Goal: Task Accomplishment & Management: Use online tool/utility

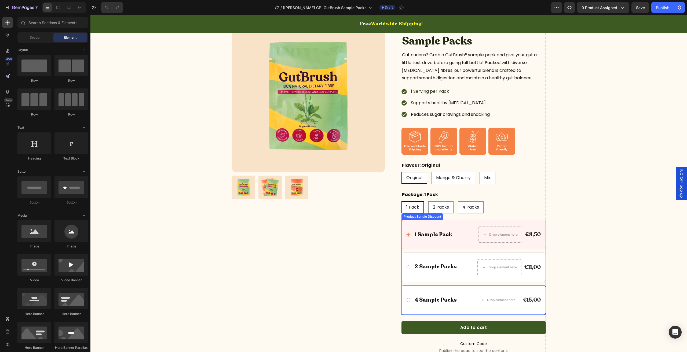
scroll to position [81, 0]
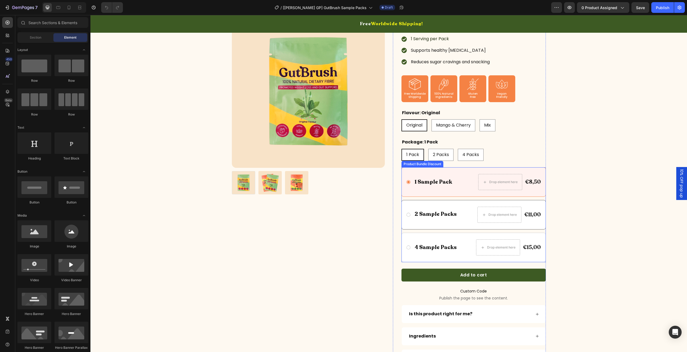
click at [406, 215] on icon at bounding box center [408, 215] width 5 height 5
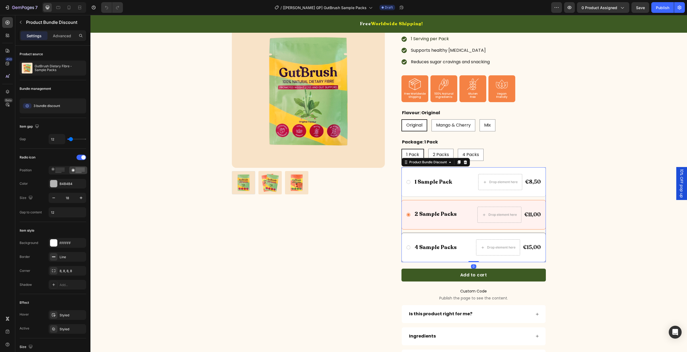
click at [406, 249] on icon at bounding box center [408, 247] width 5 height 5
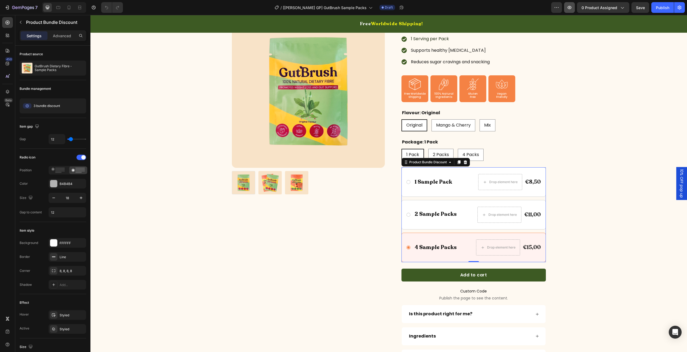
click at [570, 7] on icon "button" at bounding box center [570, 8] width 2 height 2
click at [406, 182] on icon at bounding box center [408, 182] width 5 height 5
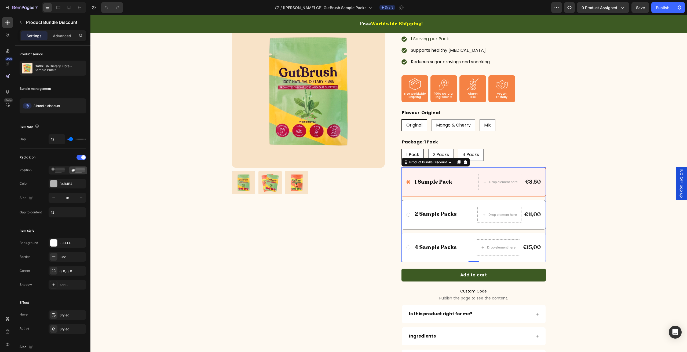
click at [407, 215] on icon at bounding box center [408, 215] width 5 height 5
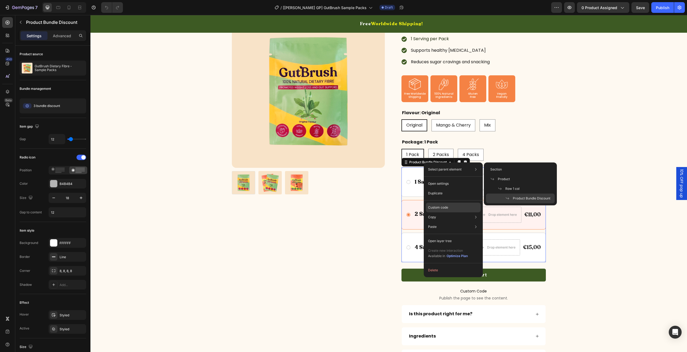
click at [446, 207] on p "Custom code" at bounding box center [438, 207] width 20 height 5
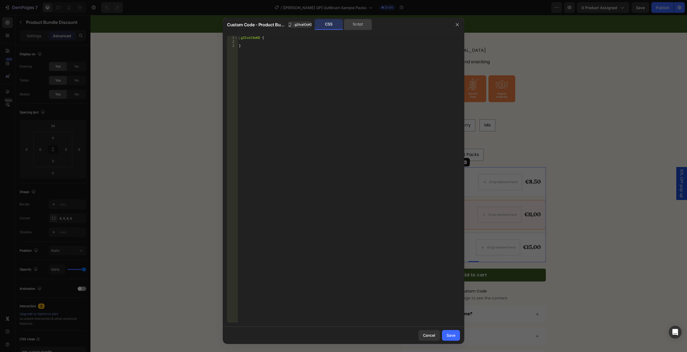
click at [346, 24] on div "Script" at bounding box center [358, 24] width 28 height 11
click at [455, 26] on icon "button" at bounding box center [457, 25] width 4 height 4
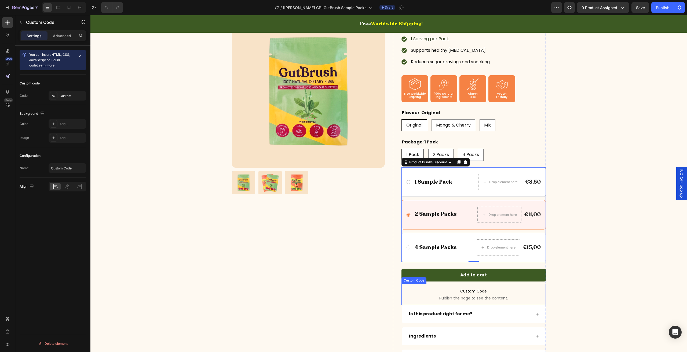
click at [473, 294] on p "Custom Code Publish the page to see the content." at bounding box center [473, 294] width 144 height 21
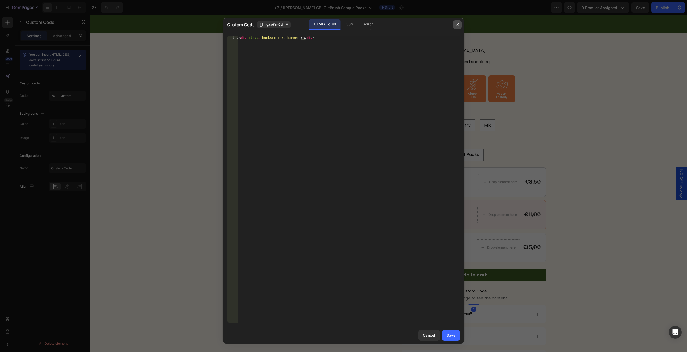
drag, startPoint x: 460, startPoint y: 23, endPoint x: 307, endPoint y: 14, distance: 153.2
click at [460, 23] on button "button" at bounding box center [457, 24] width 9 height 9
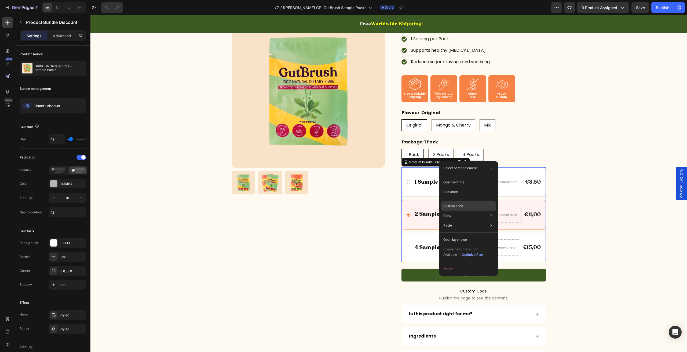
click at [458, 202] on div "Custom code" at bounding box center [468, 207] width 55 height 10
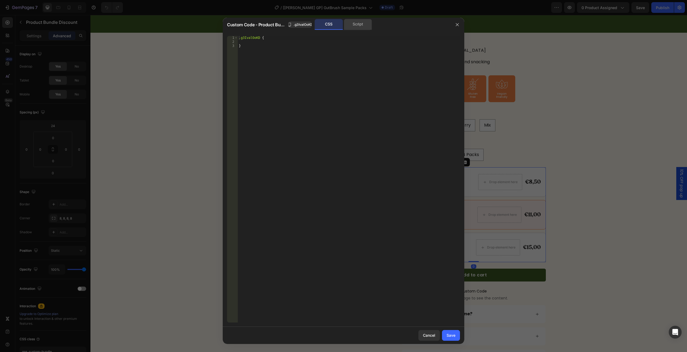
click at [355, 25] on div "Script" at bounding box center [358, 24] width 28 height 11
click at [332, 23] on div "CSS" at bounding box center [329, 24] width 28 height 11
click at [279, 66] on div ".g3IvalOoKD { }" at bounding box center [349, 179] width 222 height 287
type textarea "}"
paste textarea
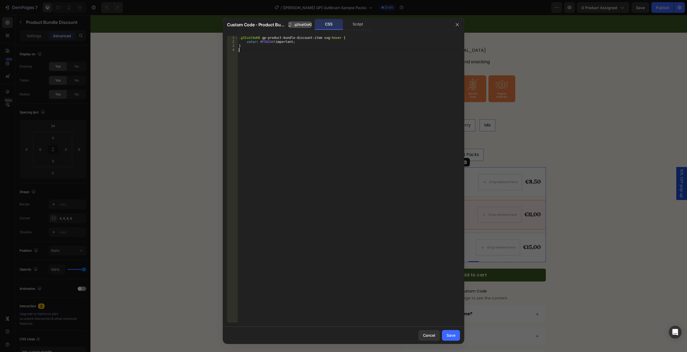
click at [298, 24] on span ".g3IvalOoKD" at bounding box center [303, 24] width 19 height 5
type textarea ".g3IvalOoKD gp-product-bundle-discount-item svg:hover {"
drag, startPoint x: 257, startPoint y: 37, endPoint x: 215, endPoint y: 36, distance: 42.1
click at [215, 36] on div "Custom Code - Product Bundle Discount Copied CSS Script .g3IvalOoKD gp-product-…" at bounding box center [343, 176] width 687 height 352
click at [451, 333] on div "Save" at bounding box center [451, 336] width 9 height 6
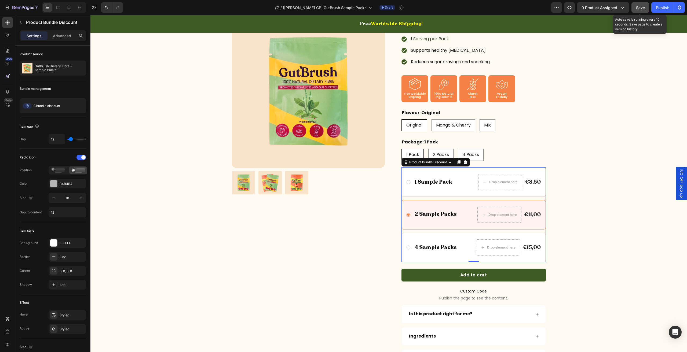
click at [640, 9] on span "Save" at bounding box center [640, 7] width 9 height 5
click at [79, 158] on div at bounding box center [81, 157] width 10 height 5
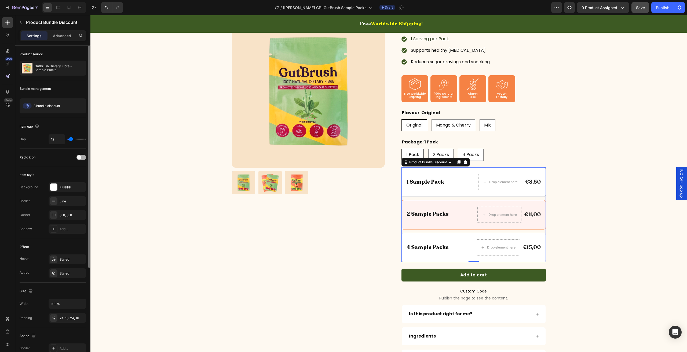
click at [79, 158] on span at bounding box center [79, 157] width 4 height 4
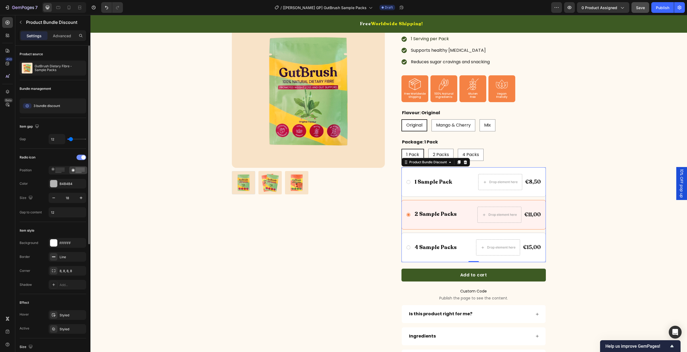
click at [79, 158] on div at bounding box center [81, 157] width 10 height 5
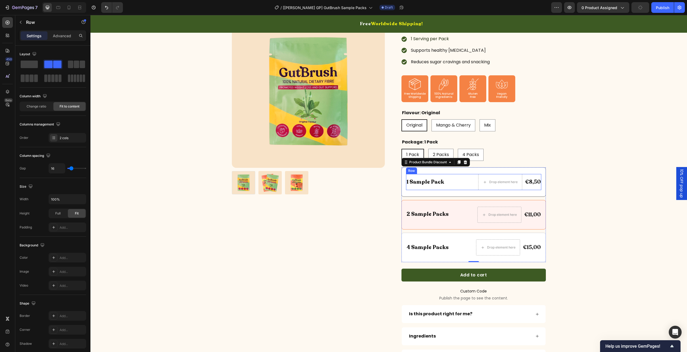
click at [447, 185] on div "1 Sample Pack Text Block Drop element here €8,50 Product Price Product Price Ro…" at bounding box center [473, 182] width 135 height 16
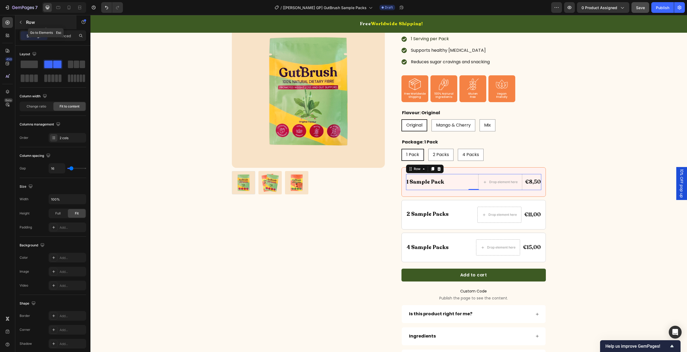
click at [32, 25] on p "Row" at bounding box center [49, 22] width 46 height 6
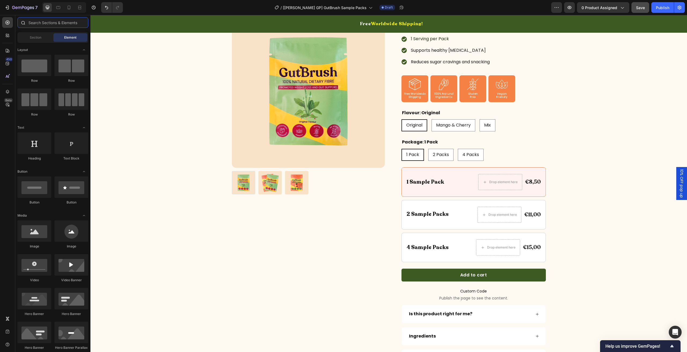
click at [43, 24] on input "text" at bounding box center [52, 22] width 71 height 11
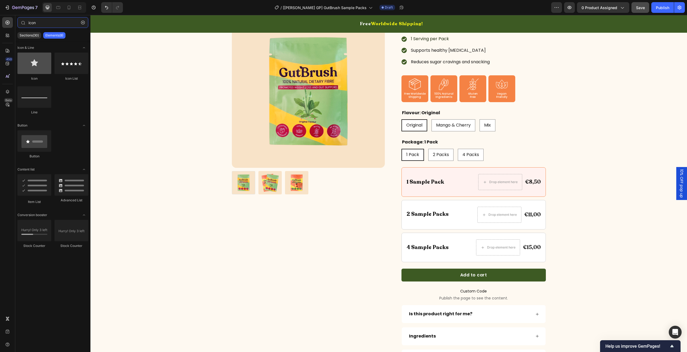
type input "icon"
drag, startPoint x: 125, startPoint y: 74, endPoint x: 406, endPoint y: 183, distance: 301.4
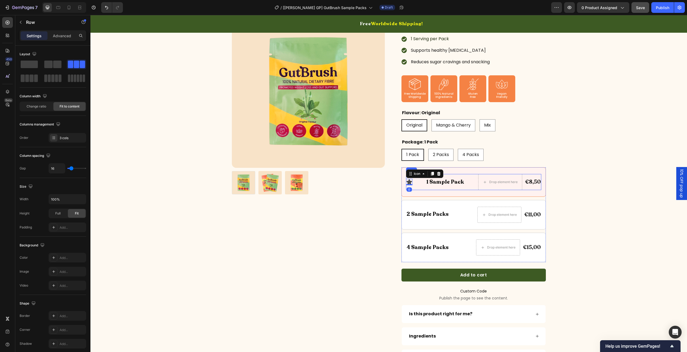
click at [419, 182] on div "Icon 0 1 Sample Pack Text Block Drop element here €8,50 Product Price Product P…" at bounding box center [473, 182] width 135 height 16
click at [424, 180] on div "Icon 1 Sample Pack Text Block Drop element here €8,50 Product Price Product Pri…" at bounding box center [473, 182] width 135 height 16
click at [428, 182] on p "1 Sample Pack" at bounding box center [445, 182] width 38 height 7
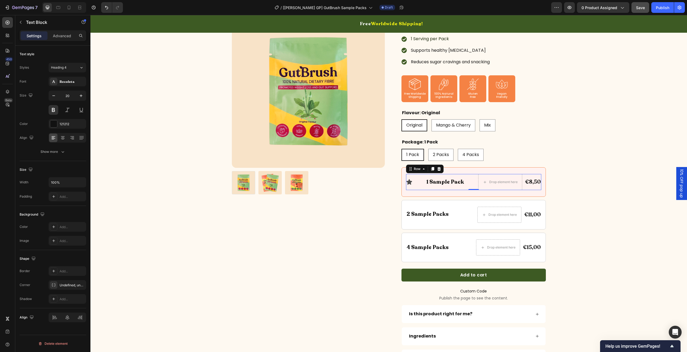
drag, startPoint x: 412, startPoint y: 182, endPoint x: 410, endPoint y: 181, distance: 3.0
click at [412, 182] on div "Icon 1 Sample Pack Text Block Drop element here €8,50 Product Price Product Pri…" at bounding box center [473, 182] width 135 height 16
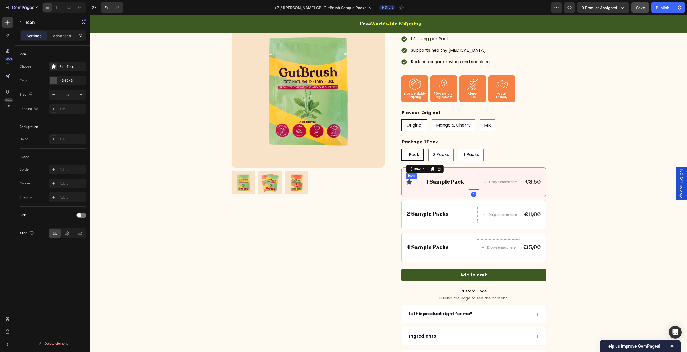
click at [407, 181] on icon at bounding box center [409, 182] width 6 height 5
click at [409, 176] on div "Icon" at bounding box center [424, 174] width 37 height 9
click at [411, 174] on div "Icon" at bounding box center [416, 174] width 19 height 6
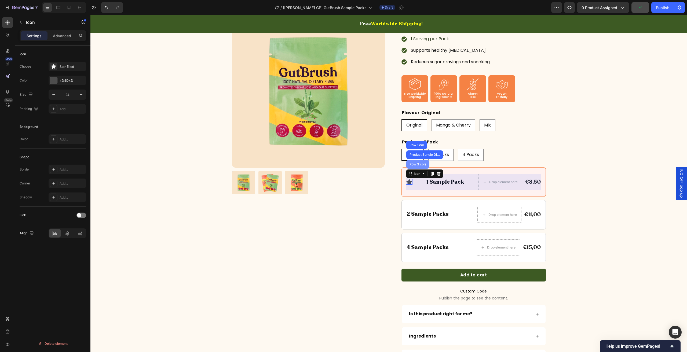
click at [414, 165] on div "Row 3 cols" at bounding box center [417, 164] width 19 height 3
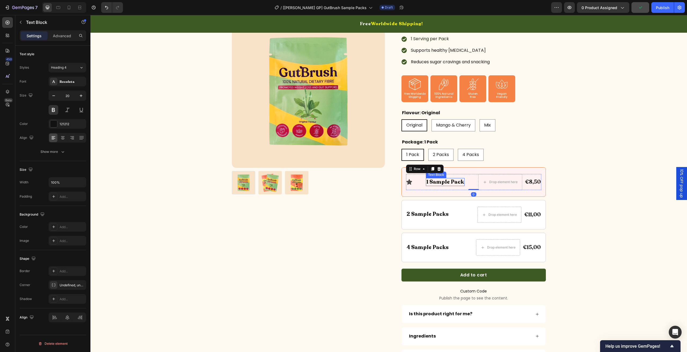
click at [428, 182] on p "1 Sample Pack" at bounding box center [445, 182] width 38 height 7
click at [412, 180] on div "Icon 1 Sample Pack Text Block Drop element here €8,50 Product Price Product Pri…" at bounding box center [473, 182] width 135 height 16
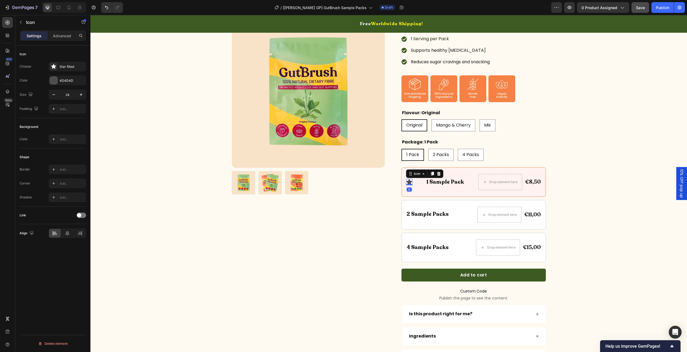
click at [409, 180] on icon at bounding box center [409, 182] width 6 height 6
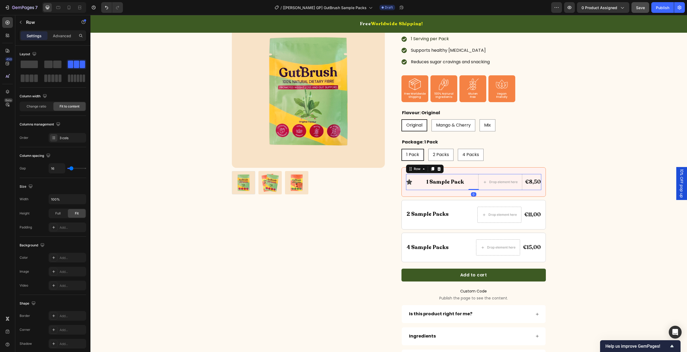
click at [418, 183] on div "Icon 1 Sample Pack Text Block Drop element here €8,50 Product Price Product Pri…" at bounding box center [473, 182] width 135 height 16
type input "27"
type input "23"
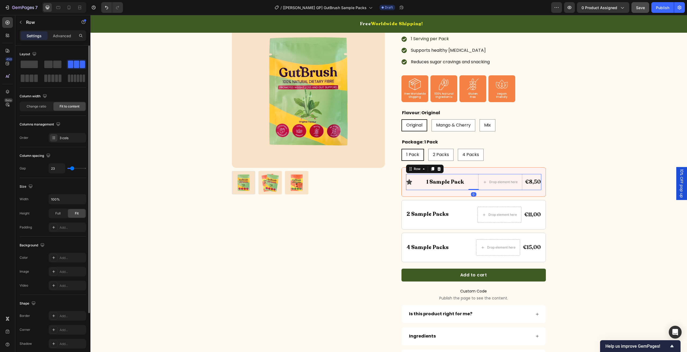
type input "19"
type input "14"
type input "5"
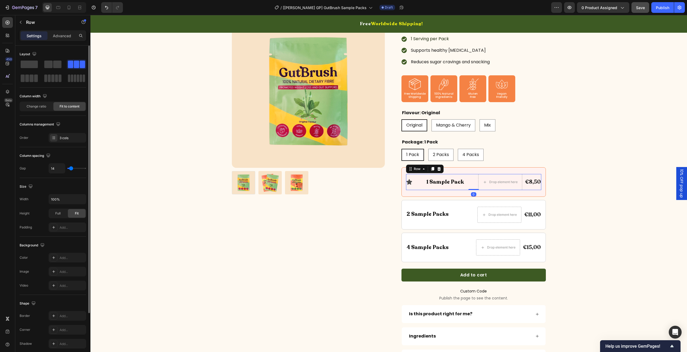
type input "5"
type input "0"
drag, startPoint x: 73, startPoint y: 168, endPoint x: 64, endPoint y: 168, distance: 8.6
type input "0"
click at [67, 168] on input "range" at bounding box center [76, 168] width 19 height 1
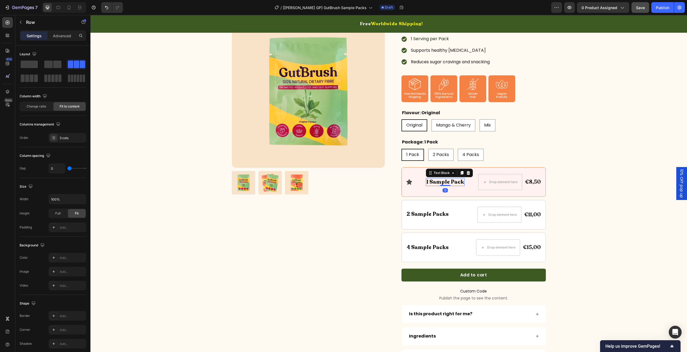
click at [426, 181] on div "1 Sample Pack" at bounding box center [445, 182] width 39 height 8
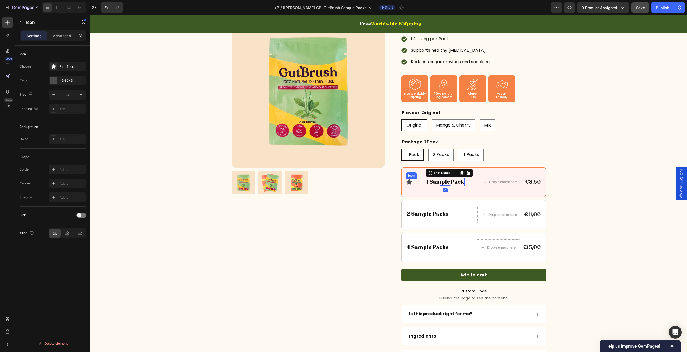
click at [407, 181] on icon at bounding box center [409, 182] width 6 height 5
drag, startPoint x: 413, startPoint y: 176, endPoint x: 415, endPoint y: 184, distance: 8.9
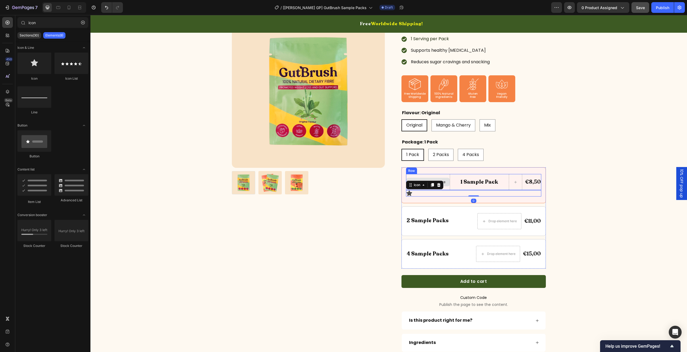
click at [425, 178] on div "Drop element here" at bounding box center [427, 182] width 43 height 9
click at [466, 180] on p "1 Sample Pack" at bounding box center [480, 182] width 38 height 7
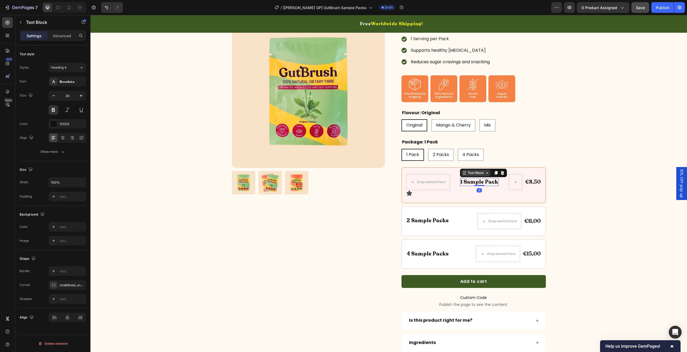
click at [473, 171] on div "Text Block" at bounding box center [476, 173] width 18 height 5
click at [448, 177] on div "Drop element here 1 Sample Pack Text Block €8,50 Product Price Product Price Ro…" at bounding box center [473, 182] width 135 height 16
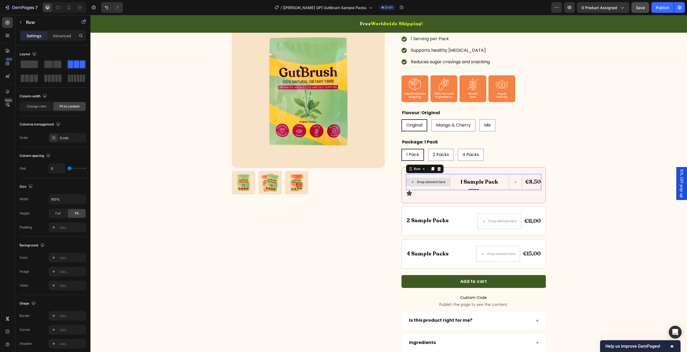
click at [426, 176] on div "Drop element here" at bounding box center [428, 182] width 44 height 16
click at [29, 20] on p "Row" at bounding box center [49, 22] width 46 height 6
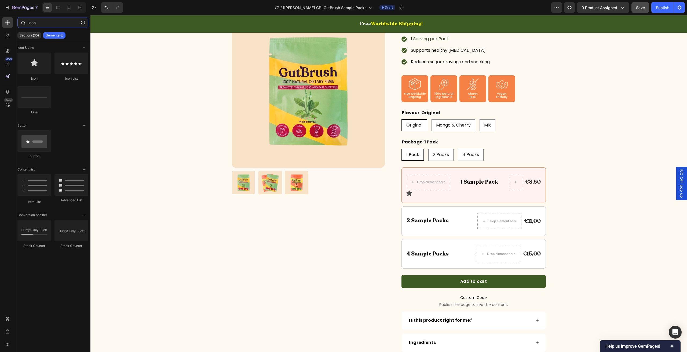
click at [32, 20] on input "icon" at bounding box center [52, 22] width 71 height 11
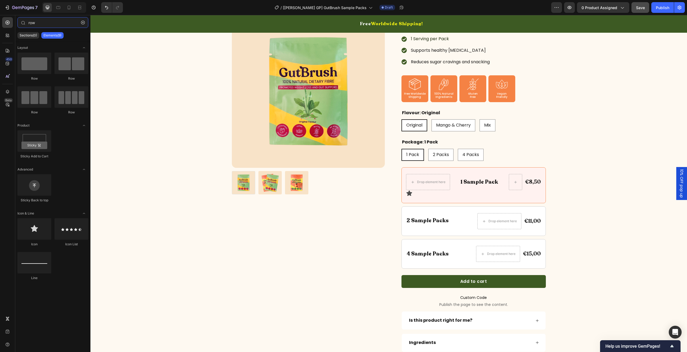
type input "row"
drag, startPoint x: 179, startPoint y: 92, endPoint x: 428, endPoint y: 178, distance: 263.8
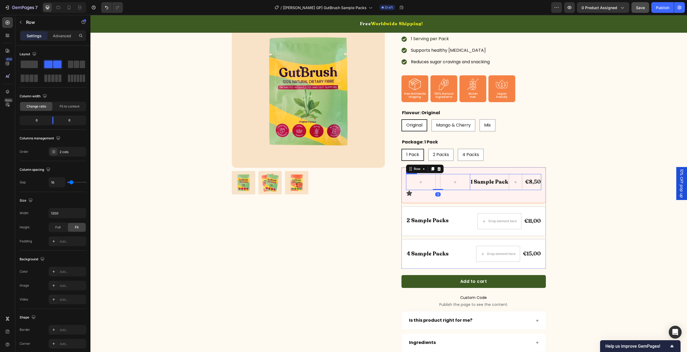
click at [488, 181] on p "1 Sample Pack" at bounding box center [490, 182] width 38 height 7
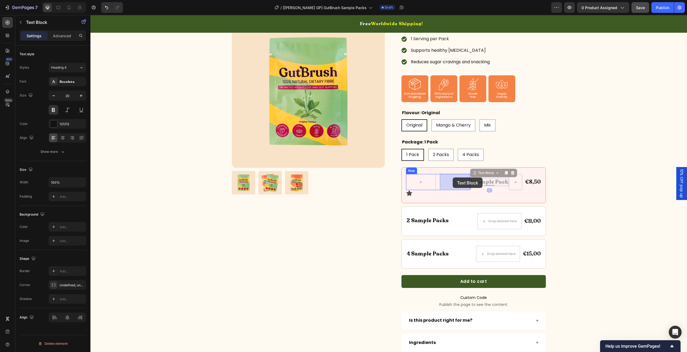
drag, startPoint x: 486, startPoint y: 174, endPoint x: 454, endPoint y: 178, distance: 32.4
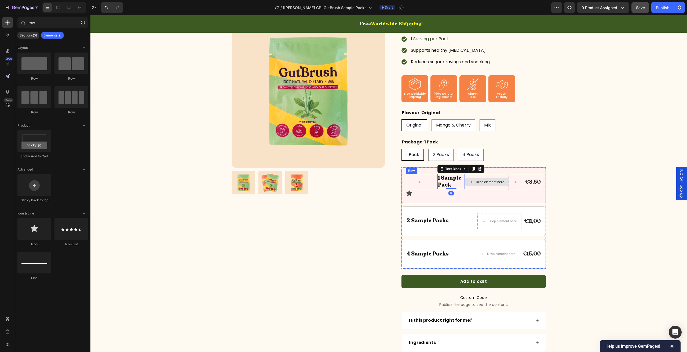
click at [480, 184] on div "Drop element here" at bounding box center [486, 182] width 43 height 9
click at [474, 188] on div "1 Sample Pack Text Block Row Drop element here €8,50 Product Price Product Pric…" at bounding box center [473, 182] width 135 height 16
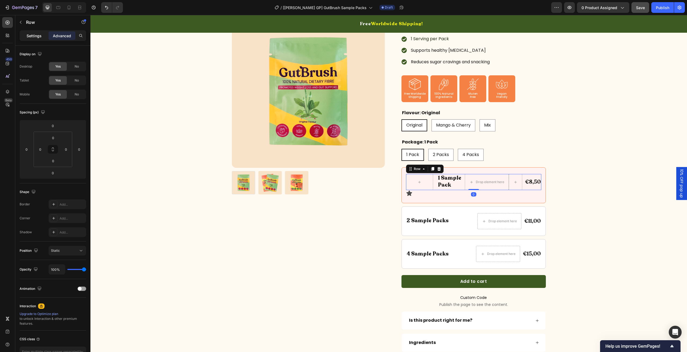
click at [41, 38] on p "Settings" at bounding box center [34, 36] width 15 height 6
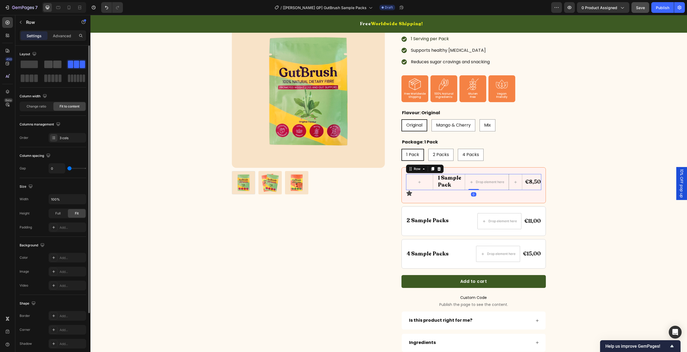
click at [60, 63] on span at bounding box center [57, 65] width 8 height 8
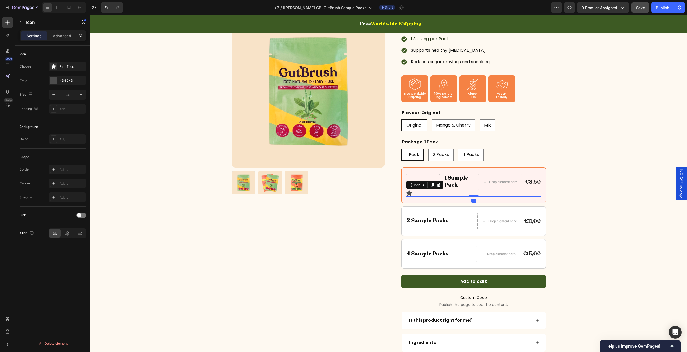
click at [418, 194] on div "Icon 0" at bounding box center [473, 193] width 135 height 6
drag, startPoint x: 414, startPoint y: 187, endPoint x: 411, endPoint y: 179, distance: 8.1
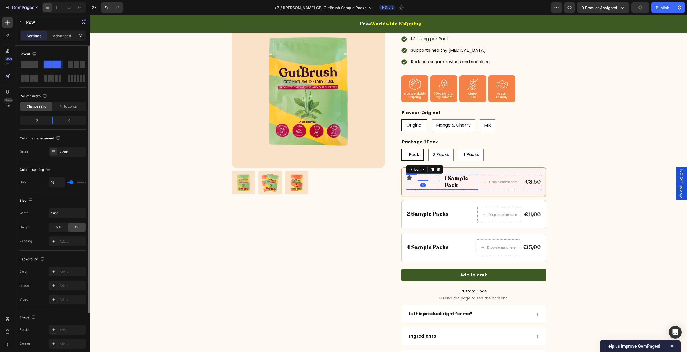
click at [441, 182] on div "Icon 0 1 Sample Pack Text Block Row" at bounding box center [442, 182] width 72 height 15
click at [68, 105] on span "Fit to content" at bounding box center [70, 106] width 20 height 5
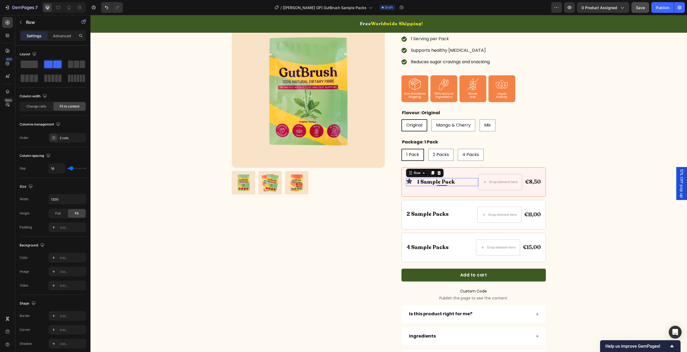
click at [411, 182] on div "Icon 1 Sample Pack Text Block Row 0" at bounding box center [442, 182] width 72 height 8
type input "10"
type input "0"
drag, startPoint x: 71, startPoint y: 167, endPoint x: 57, endPoint y: 162, distance: 15.1
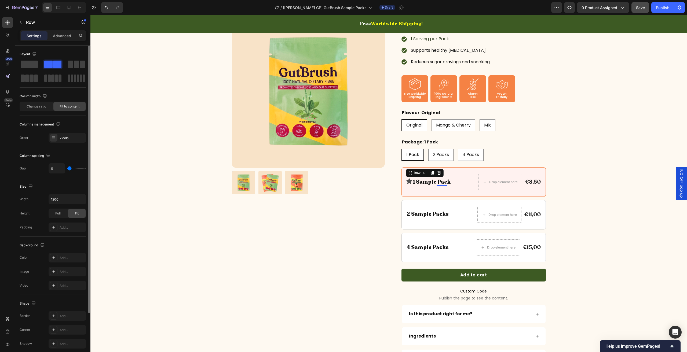
type input "0"
click at [67, 168] on input "range" at bounding box center [76, 168] width 19 height 1
click at [60, 40] on div "Advanced" at bounding box center [62, 35] width 27 height 9
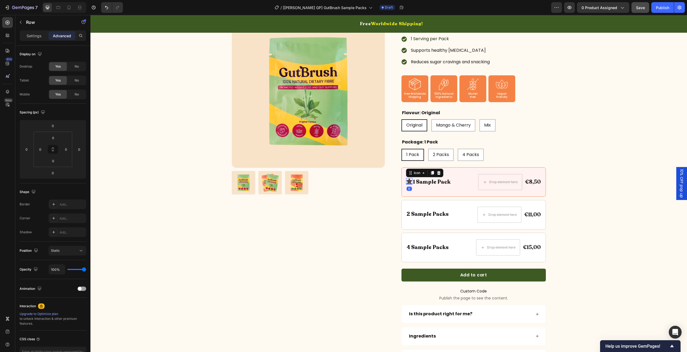
click at [409, 181] on icon at bounding box center [409, 181] width 6 height 6
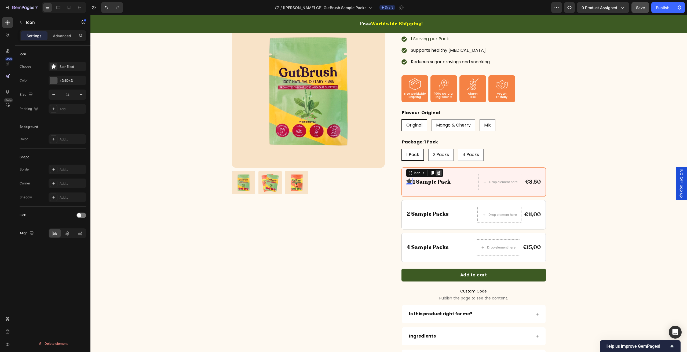
click at [436, 174] on div at bounding box center [439, 173] width 6 height 6
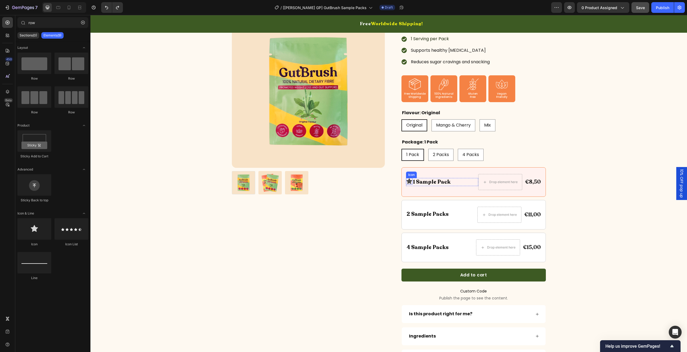
click at [408, 181] on icon at bounding box center [409, 181] width 6 height 5
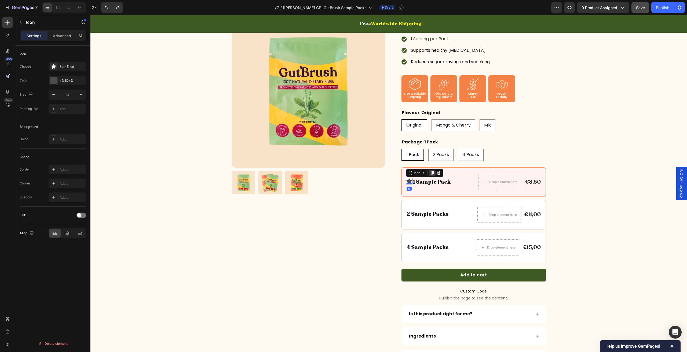
click at [433, 173] on div at bounding box center [432, 173] width 6 height 6
click at [407, 184] on icon at bounding box center [409, 185] width 6 height 5
click at [421, 188] on div "Icon Icon 0 1 Sample Pack Text Block Row" at bounding box center [442, 182] width 72 height 16
click at [407, 179] on icon at bounding box center [409, 178] width 6 height 5
click at [59, 62] on div "Star filled" at bounding box center [68, 67] width 38 height 10
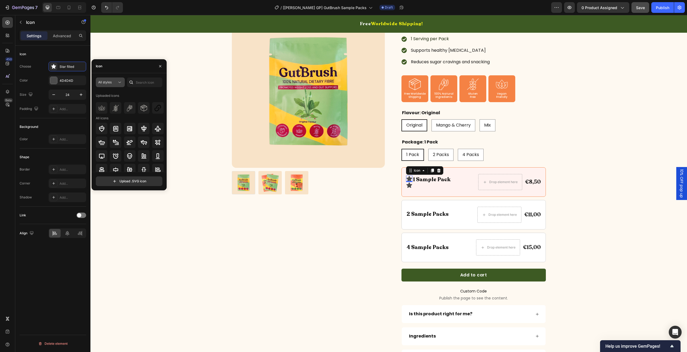
click at [112, 83] on div "All styles" at bounding box center [107, 82] width 19 height 5
click at [114, 129] on div "Bold" at bounding box center [101, 126] width 44 height 10
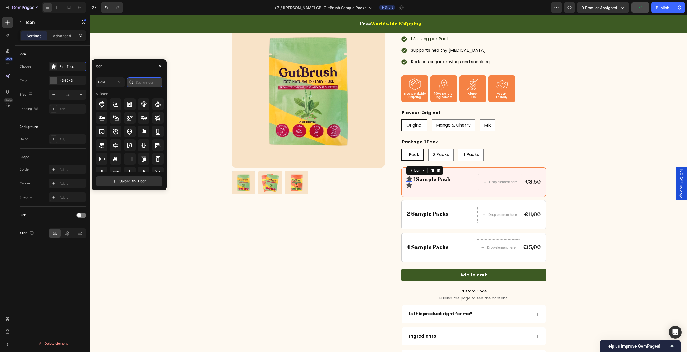
click at [143, 86] on input "text" at bounding box center [144, 83] width 35 height 10
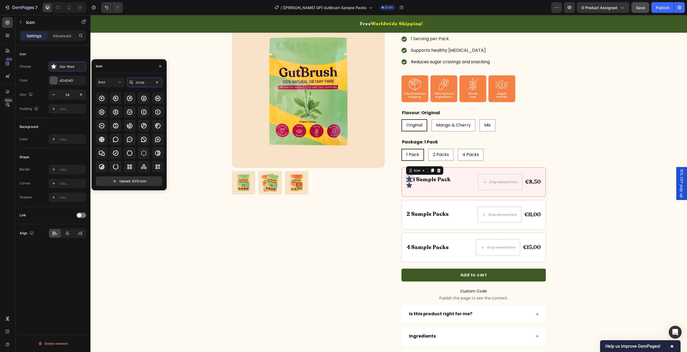
scroll to position [27, 0]
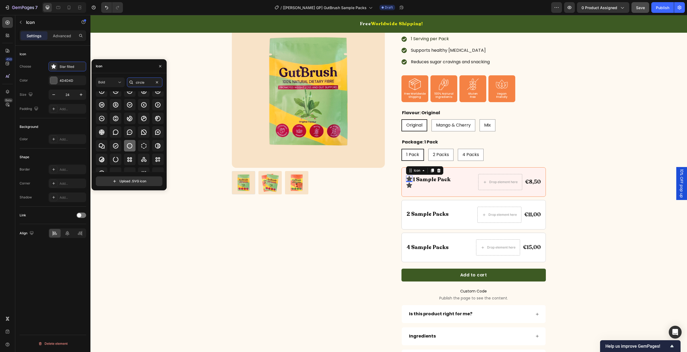
type input "circle"
click at [128, 149] on icon at bounding box center [129, 146] width 6 height 6
click at [122, 85] on button "Bold" at bounding box center [110, 83] width 29 height 10
click at [116, 107] on icon at bounding box center [117, 105] width 5 height 5
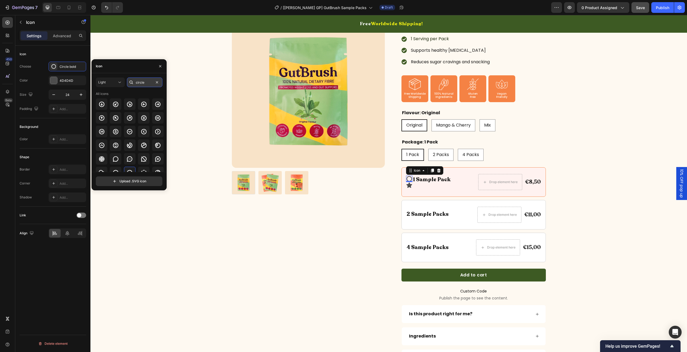
click at [138, 81] on input "circle" at bounding box center [144, 83] width 35 height 10
click at [126, 147] on icon at bounding box center [129, 146] width 6 height 6
click at [56, 93] on button "button" at bounding box center [54, 95] width 10 height 10
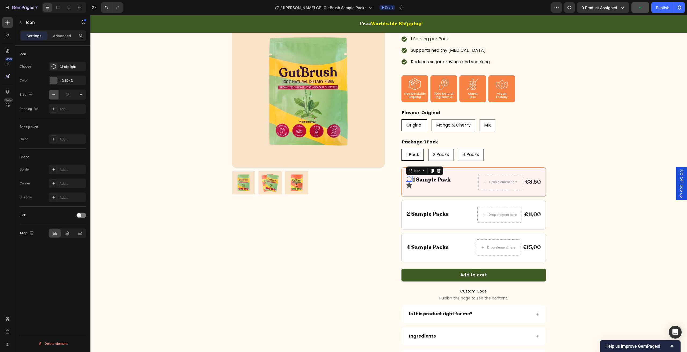
click at [56, 93] on button "button" at bounding box center [54, 95] width 10 height 10
type input "19"
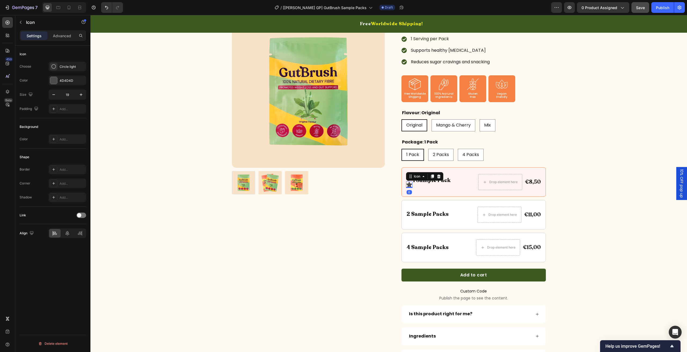
click at [407, 182] on icon at bounding box center [409, 184] width 6 height 5
click at [437, 176] on icon at bounding box center [439, 176] width 4 height 4
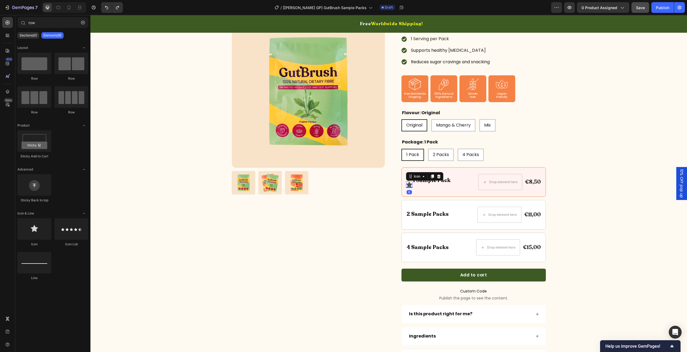
click at [406, 184] on icon at bounding box center [409, 185] width 6 height 6
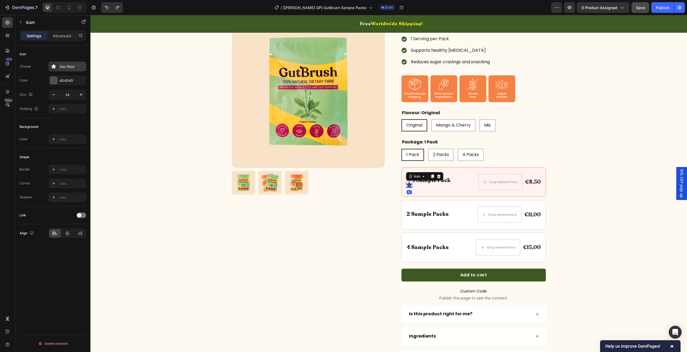
click at [69, 64] on div "Star filled" at bounding box center [72, 66] width 25 height 5
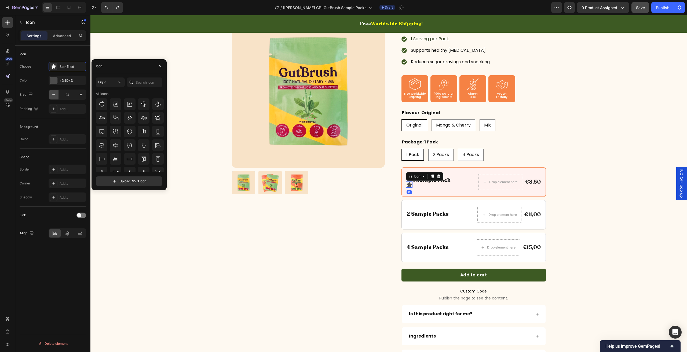
click at [56, 92] on icon "button" at bounding box center [53, 94] width 5 height 5
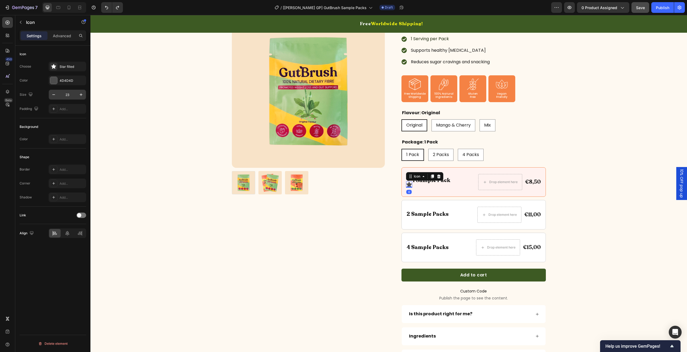
click at [65, 95] on input "23" at bounding box center [68, 95] width 18 height 10
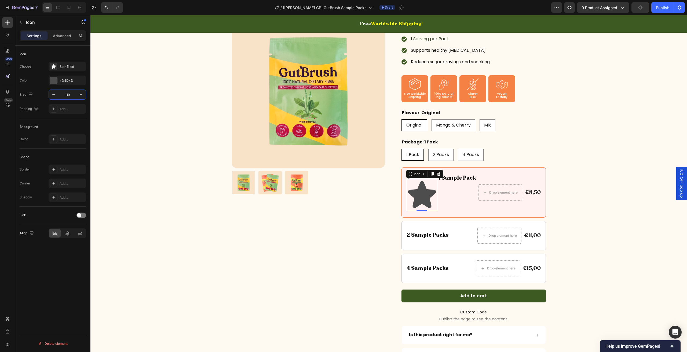
click at [65, 95] on input "119" at bounding box center [68, 95] width 18 height 10
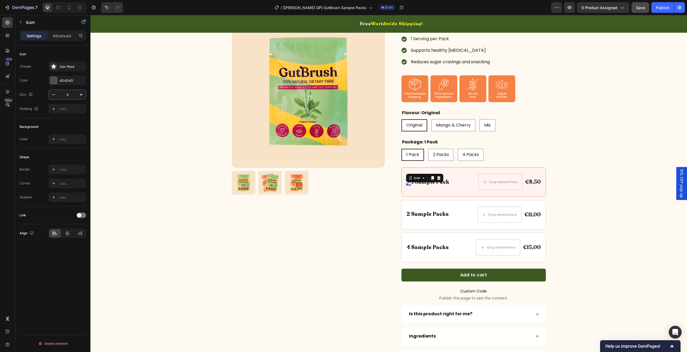
click at [65, 93] on input "9" at bounding box center [68, 95] width 18 height 10
type input "19"
click at [67, 64] on div "Star filled" at bounding box center [72, 66] width 25 height 5
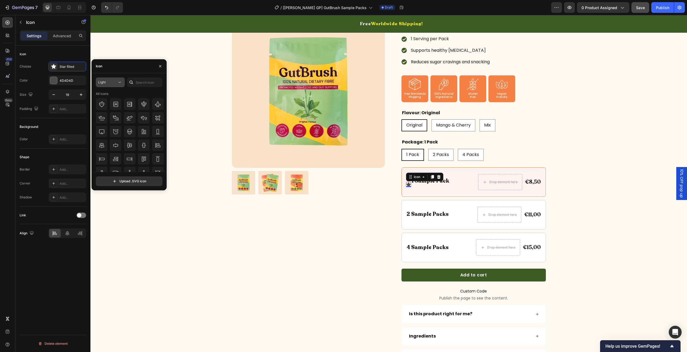
click at [117, 80] on icon at bounding box center [119, 82] width 5 height 5
click at [112, 137] on p "Filled" at bounding box center [105, 136] width 31 height 5
click at [142, 85] on input "text" at bounding box center [144, 83] width 35 height 10
click at [120, 81] on icon at bounding box center [119, 82] width 5 height 5
click at [107, 97] on p "All styles" at bounding box center [105, 95] width 31 height 5
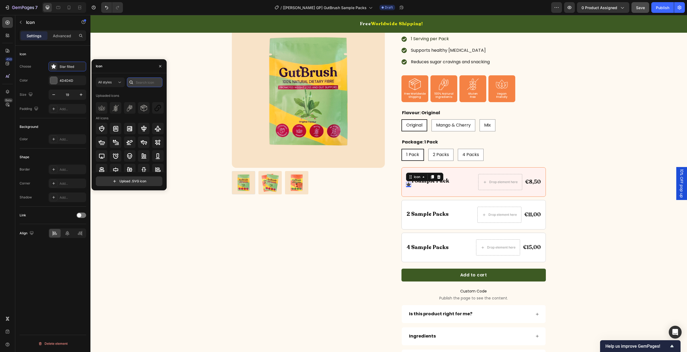
click at [147, 83] on input "text" at bounding box center [144, 83] width 35 height 10
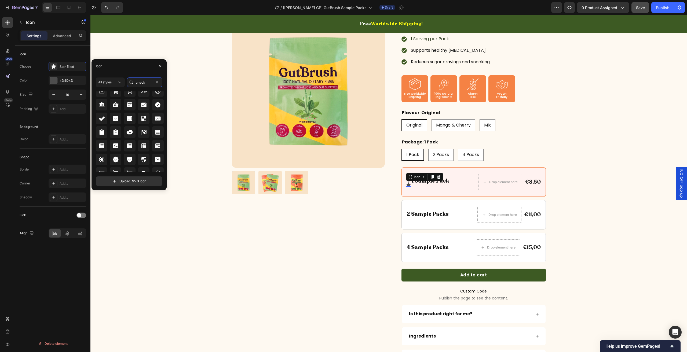
scroll to position [221, 0]
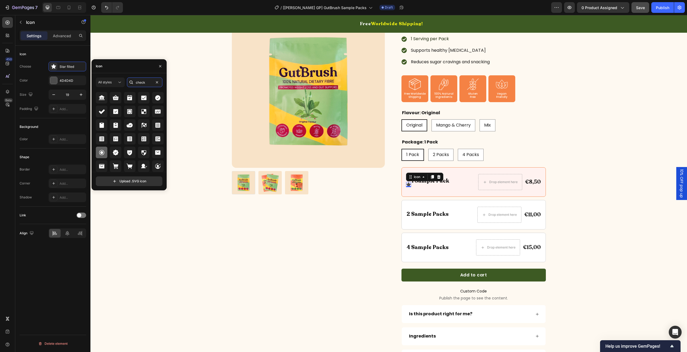
type input "check"
click at [99, 150] on icon at bounding box center [101, 152] width 6 height 6
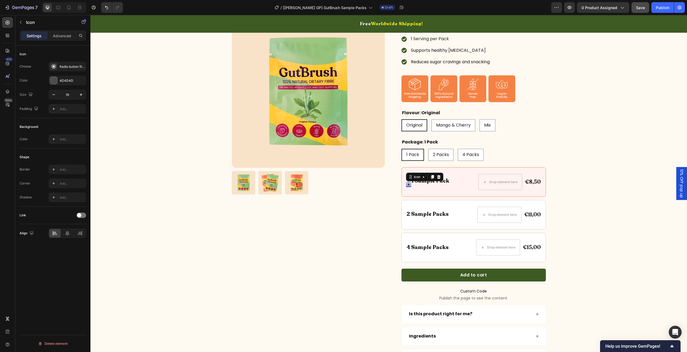
drag, startPoint x: 61, startPoint y: 123, endPoint x: 67, endPoint y: 90, distance: 32.6
click at [61, 123] on div "Background" at bounding box center [53, 127] width 67 height 9
click at [62, 80] on div "4D4D4D" at bounding box center [68, 80] width 16 height 5
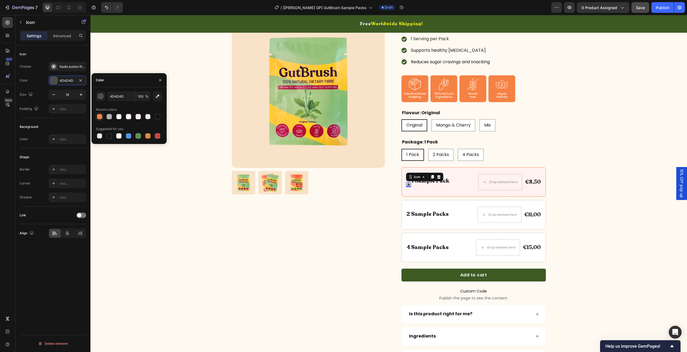
click at [99, 116] on div at bounding box center [99, 116] width 5 height 5
type input "F58244"
click at [430, 190] on div "Icon Icon 0 1 Sample Pack Text Block Row Drop element here €8,50 Product Price …" at bounding box center [473, 182] width 144 height 30
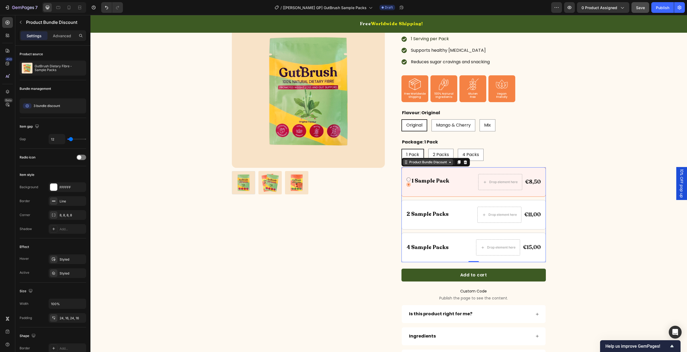
click at [426, 163] on div "Product Bundle Discount" at bounding box center [428, 162] width 40 height 5
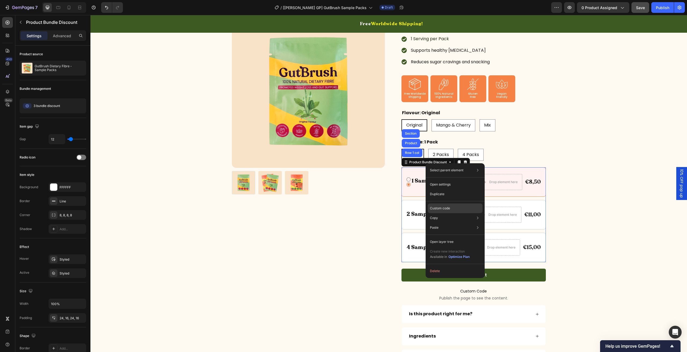
click at [449, 211] on div "Custom code" at bounding box center [455, 209] width 55 height 10
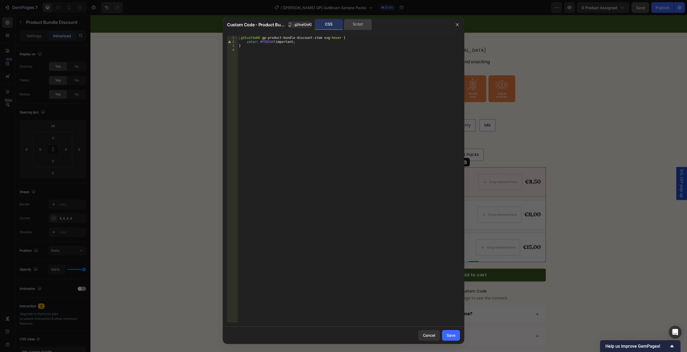
click at [355, 25] on div "Script" at bounding box center [358, 24] width 28 height 11
click at [339, 64] on div "//const currentElement = document.getElementsByClassName('{{rootClassName}}');" at bounding box center [349, 179] width 222 height 287
click at [358, 114] on div "//const currentElement = document.getElementsByClassName('{{rootClassName}}');" at bounding box center [349, 183] width 222 height 295
paste textarea "}"
paste textarea
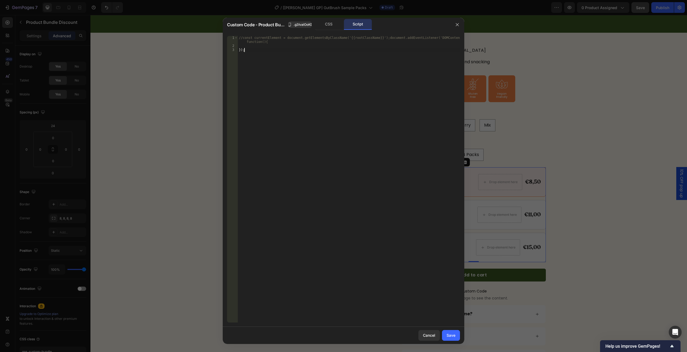
type textarea "});"
click at [322, 45] on div "document . addEventListener ( 'DOMContentLoaded' , function ( ) { }) ;" at bounding box center [349, 183] width 222 height 295
click at [318, 42] on div "document . addEventListener ( 'DOMContentLoaded' , function ( ) { }) ;" at bounding box center [349, 183] width 222 height 295
click at [298, 27] on span ".g3IvalOoKD" at bounding box center [303, 24] width 19 height 5
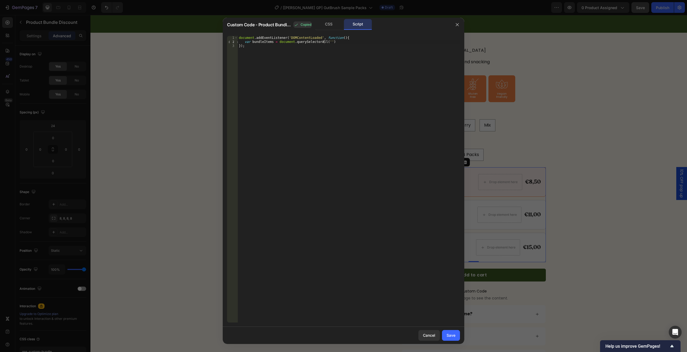
click at [324, 41] on div "document . addEventListener ( 'DOMContentLoaded' , function ( ) { var bundleIte…" at bounding box center [349, 183] width 222 height 295
paste textarea ".g3IvalOoKD"
paste textarea "gp-product-bundle-discount-item"
type textarea "var bundleItems = document.querySelectorAll('.g3IvalOoKD gp-product-bundle-disc…"
click at [404, 42] on div "document . addEventListener ( 'DOMContentLoaded' , function ( ) { var bundleIte…" at bounding box center [349, 183] width 222 height 295
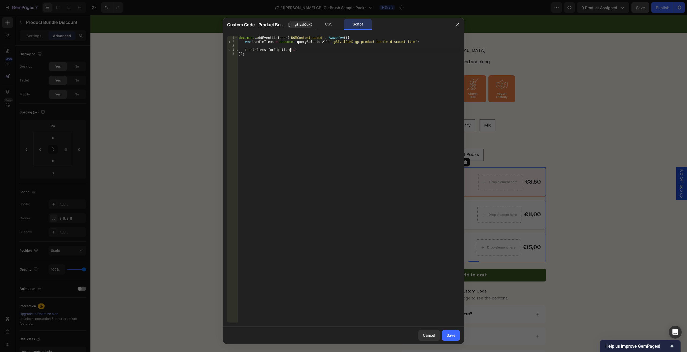
scroll to position [0, 4]
type textarea "bundleItems.forEach(item => {)"
type textarea "i"
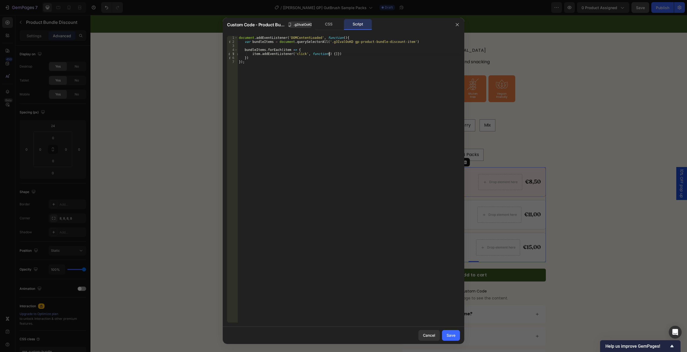
type textarea "item.addEventListener('click', function() {})"
drag, startPoint x: 258, startPoint y: 57, endPoint x: 329, endPoint y: 58, distance: 70.9
click at [329, 58] on div "document . addEventListener ( 'DOMContentLoaded' , function ( ) { var bundleIte…" at bounding box center [349, 183] width 222 height 295
click at [307, 49] on div "document . addEventListener ( 'DOMContentLoaded' , function ( ) { var bundleIte…" at bounding box center [349, 183] width 222 height 295
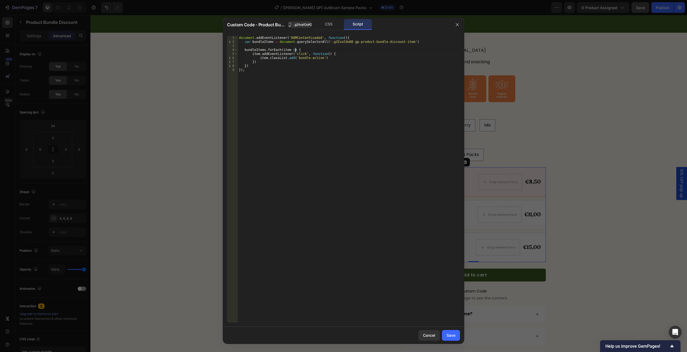
type textarea "bundleItems.forEach(item => {"
paste textarea "item.classList.add('bundle-active')"
type textarea "item.classList.add('bundle-active')"
drag, startPoint x: 253, startPoint y: 55, endPoint x: 322, endPoint y: 54, distance: 68.4
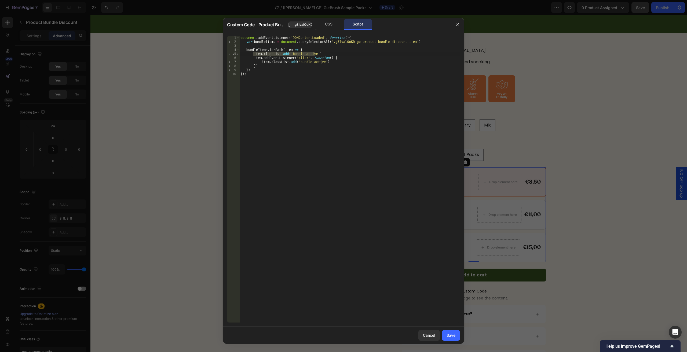
click at [322, 54] on div "document . addEventListener ( 'DOMContentLoaded' , function ( ) { var bundleIte…" at bounding box center [349, 183] width 221 height 295
click at [263, 49] on div "document . addEventListener ( 'DOMContentLoaded' , function ( ) { var bundleIte…" at bounding box center [349, 183] width 221 height 295
type textarea "bundleItems.forEach(item => {"
click at [263, 49] on div "document . addEventListener ( 'DOMContentLoaded' , function ( ) { var bundleIte…" at bounding box center [349, 183] width 221 height 295
click at [273, 56] on div "document . addEventListener ( 'DOMContentLoaded' , function ( ) { var bundleIte…" at bounding box center [349, 183] width 221 height 295
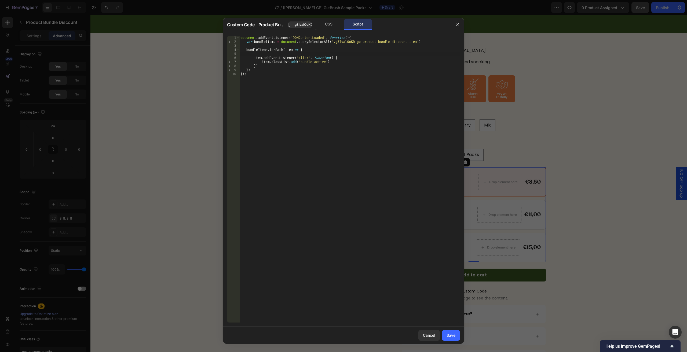
paste textarea "bundleItems"
type textarea "bundleItems.forEach()"
click at [452, 342] on div "Cancel Save" at bounding box center [344, 335] width 242 height 17
click at [452, 336] on div "Save" at bounding box center [451, 336] width 9 height 6
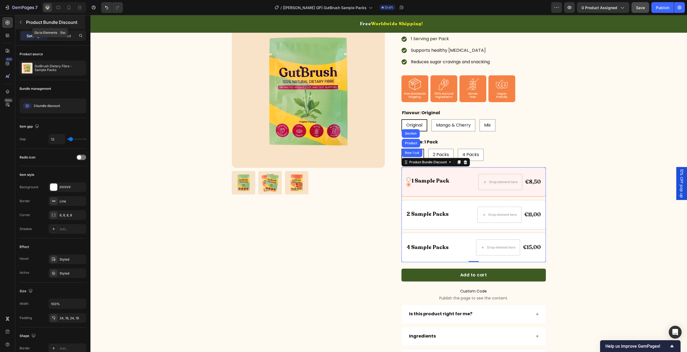
click at [26, 23] on p "Product Bundle Discount" at bounding box center [55, 22] width 58 height 6
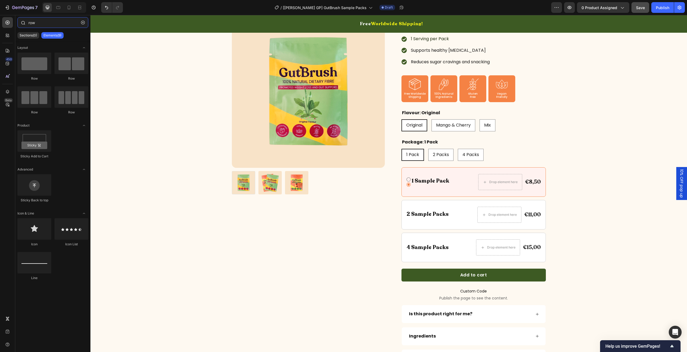
click at [43, 20] on input "row" at bounding box center [52, 22] width 71 height 11
type input "t"
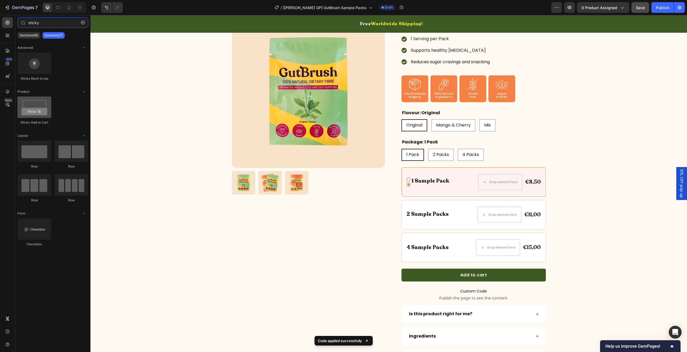
type input "sticky"
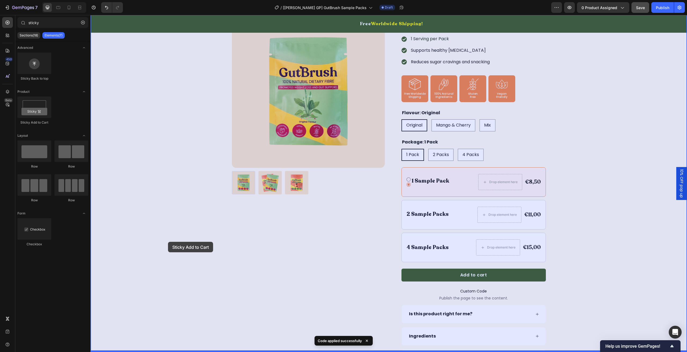
drag, startPoint x: 132, startPoint y: 133, endPoint x: 168, endPoint y: 242, distance: 115.3
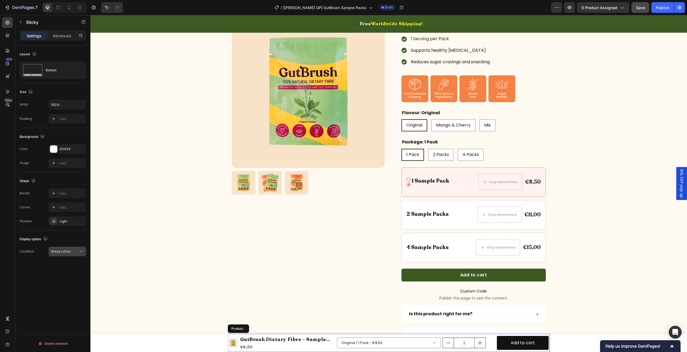
click at [61, 252] on span "Always show" at bounding box center [61, 252] width 20 height 4
click at [62, 296] on div "Layout Bottom Size Width 100% Padding Add... Background The changes might be hi…" at bounding box center [52, 207] width 75 height 322
click at [141, 340] on div "Product Images GutBrush Dietary Fibre - Sample Packs Product Title €8,50 Produc…" at bounding box center [388, 343] width 597 height 18
click at [101, 336] on div "Product Images GutBrush Dietary Fibre - Sample Packs Product Title €8,50 Produc…" at bounding box center [388, 343] width 597 height 18
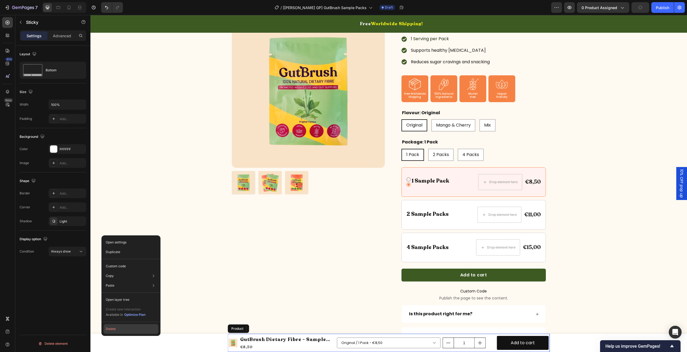
click at [111, 330] on button "Delete" at bounding box center [131, 329] width 55 height 10
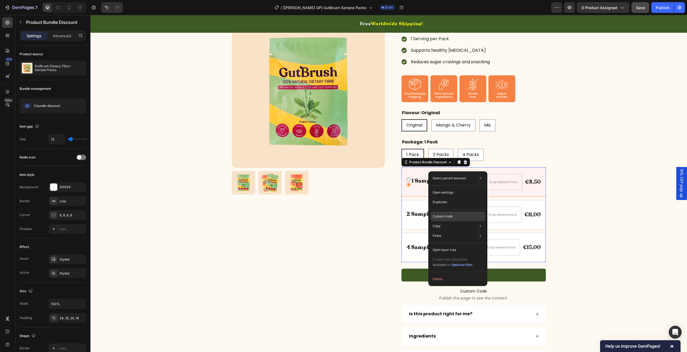
click at [455, 217] on div "Custom code" at bounding box center [457, 217] width 55 height 10
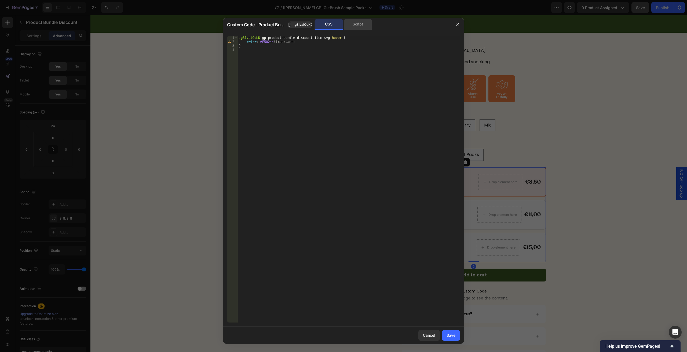
click at [367, 26] on div "Script" at bounding box center [358, 24] width 28 height 11
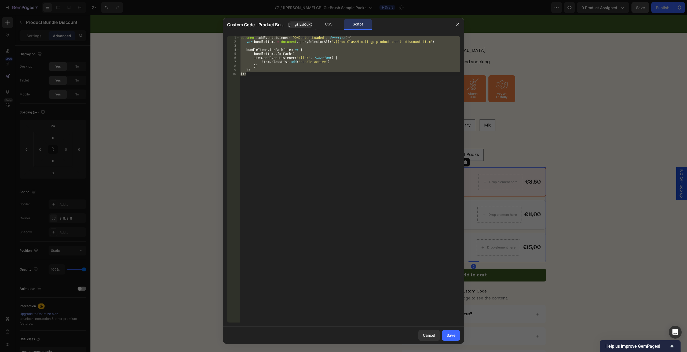
click at [333, 69] on div "document . addEventListener ( 'DOMContentLoaded' , function ( ) { var bundleIte…" at bounding box center [349, 179] width 221 height 287
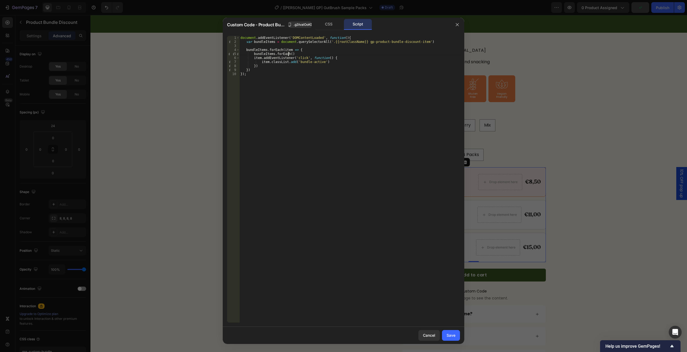
click at [288, 55] on div "document . addEventListener ( 'DOMContentLoaded' , function ( ) { var bundleIte…" at bounding box center [349, 183] width 221 height 295
drag, startPoint x: 319, startPoint y: 62, endPoint x: 314, endPoint y: 62, distance: 5.6
click at [314, 62] on div "document . addEventListener ( 'DOMContentLoaded' , function ( ) { var bundleIte…" at bounding box center [349, 183] width 221 height 295
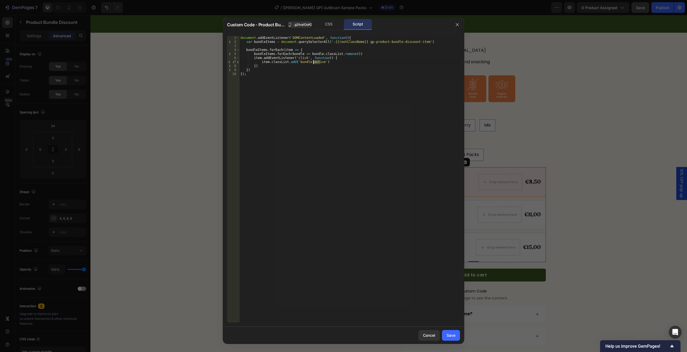
click at [314, 62] on div "document . addEventListener ( 'DOMContentLoaded' , function ( ) { var bundleIte…" at bounding box center [349, 179] width 221 height 287
drag, startPoint x: 319, startPoint y: 62, endPoint x: 295, endPoint y: 61, distance: 23.6
click at [295, 61] on div "document . addEventListener ( 'DOMContentLoaded' , function ( ) { var bundleIte…" at bounding box center [349, 183] width 221 height 295
click at [348, 54] on div "document . addEventListener ( 'DOMContentLoaded' , function ( ) { var bundleIte…" at bounding box center [349, 183] width 221 height 295
paste textarea "bundle-active"
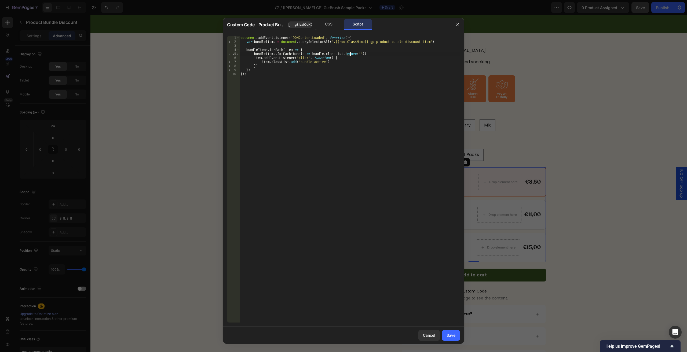
scroll to position [0, 9]
paste textarea "bundle-active'"
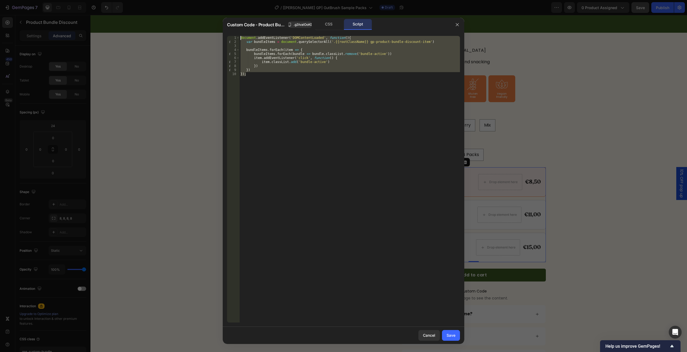
drag, startPoint x: 254, startPoint y: 79, endPoint x: 217, endPoint y: 27, distance: 64.3
click at [217, 27] on div "Custom Code - Product Bundle Discount .g3IvalOoKD CSS Script bundleItems.forEac…" at bounding box center [343, 176] width 687 height 352
click at [287, 107] on div "document . addEventListener ( 'DOMContentLoaded' , function ( ) { var bundleIte…" at bounding box center [349, 179] width 221 height 287
paste textarea
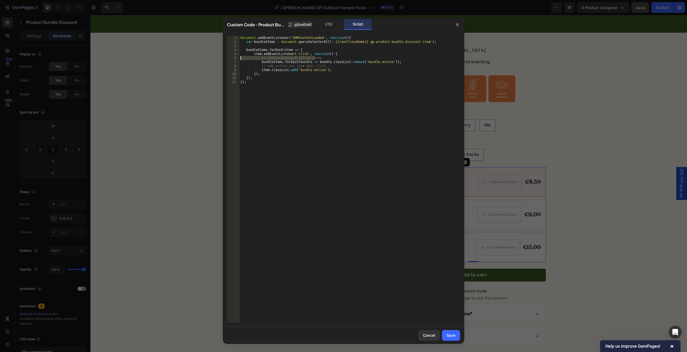
drag, startPoint x: 320, startPoint y: 59, endPoint x: 229, endPoint y: 56, distance: 91.3
click at [229, 56] on div "}); 1 2 3 4 5 6 7 8 9 10 11 12 document . addEventListener ( 'DOMContentLoaded'…" at bounding box center [343, 179] width 233 height 287
type textarea "// remove active ở tất cả items"
drag, startPoint x: 324, startPoint y: 65, endPoint x: 214, endPoint y: 64, distance: 110.8
click at [214, 64] on div "Custom Code - Product Bundle Discount .g3IvalOoKD CSS Script 1 2 3 4 5 6 7 8 9 …" at bounding box center [343, 176] width 687 height 352
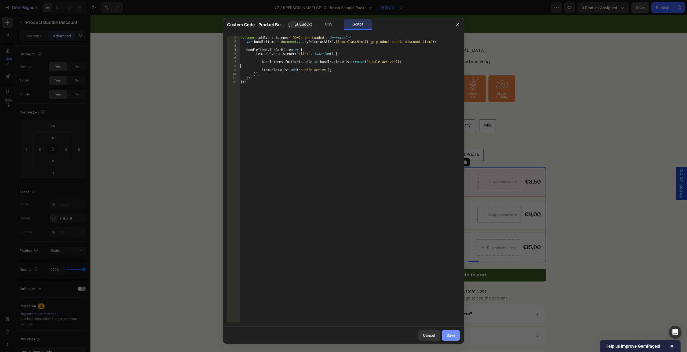
click at [455, 333] on div "Save" at bounding box center [451, 336] width 9 height 6
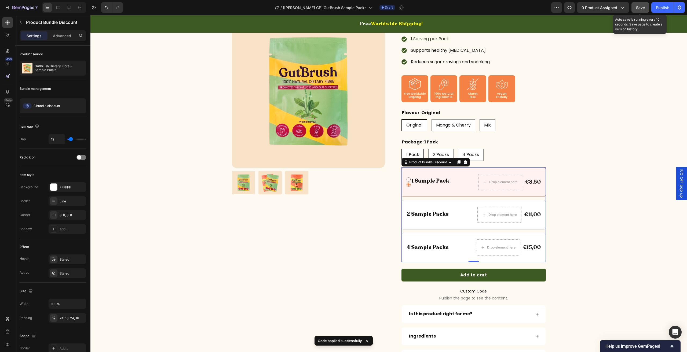
click at [644, 6] on span "Save" at bounding box center [640, 7] width 9 height 5
click at [408, 180] on div "Icon" at bounding box center [408, 179] width 5 height 5
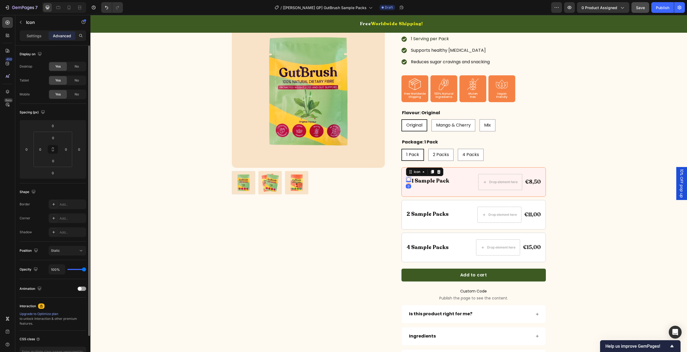
scroll to position [35, 0]
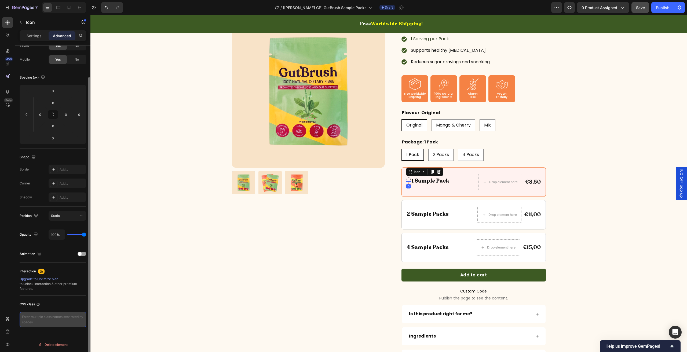
click at [39, 315] on textarea at bounding box center [53, 320] width 67 height 16
type textarea "gps_icon"
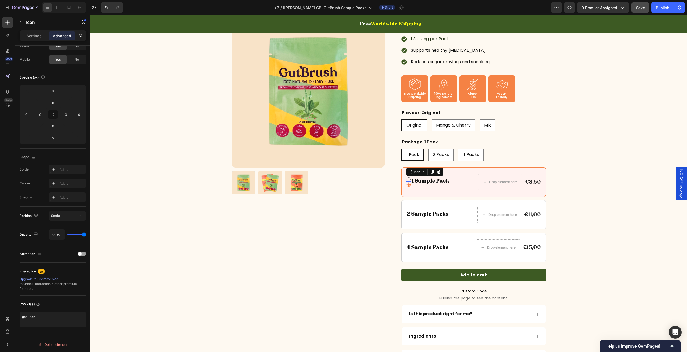
click at [407, 184] on div "0" at bounding box center [408, 186] width 5 height 4
click at [406, 187] on div "0" at bounding box center [408, 186] width 5 height 4
click at [419, 171] on div "Icon" at bounding box center [416, 172] width 19 height 6
click at [427, 185] on div "1 Sample Pack Text Block" at bounding box center [430, 182] width 39 height 10
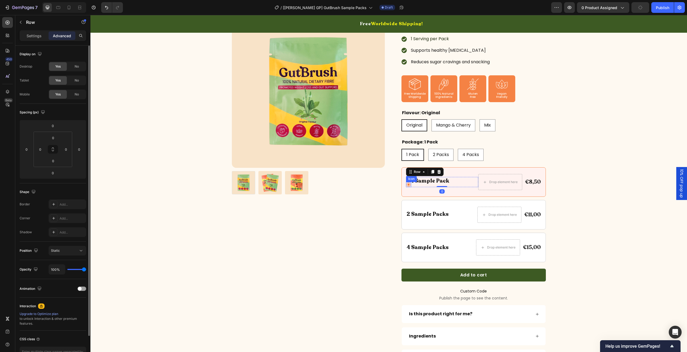
click at [407, 184] on icon at bounding box center [408, 184] width 5 height 5
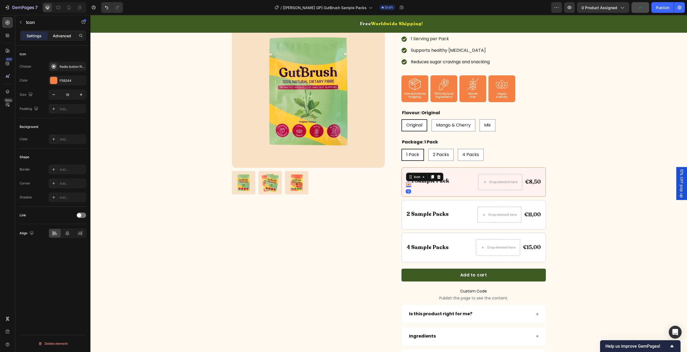
click at [60, 38] on p "Advanced" at bounding box center [62, 36] width 18 height 6
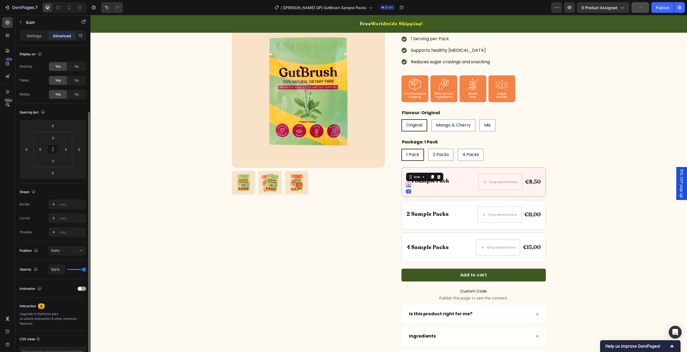
scroll to position [35, 0]
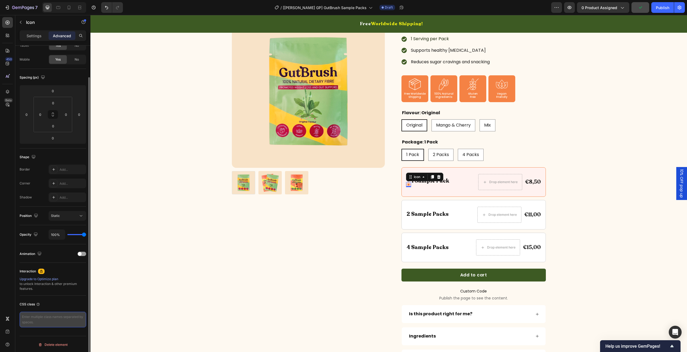
click at [55, 323] on textarea at bounding box center [53, 320] width 67 height 16
paste textarea "gps_icon"
type textarea "gps_icon-active"
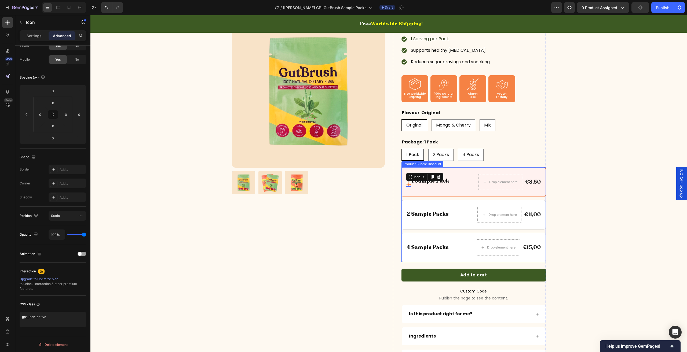
click at [454, 172] on div "Icon Icon 0 1 Sample Pack Text Block Row Drop element here €8,50 Product Price …" at bounding box center [473, 182] width 144 height 30
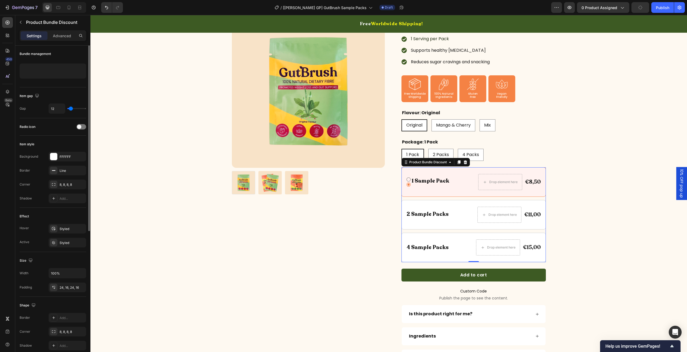
scroll to position [0, 0]
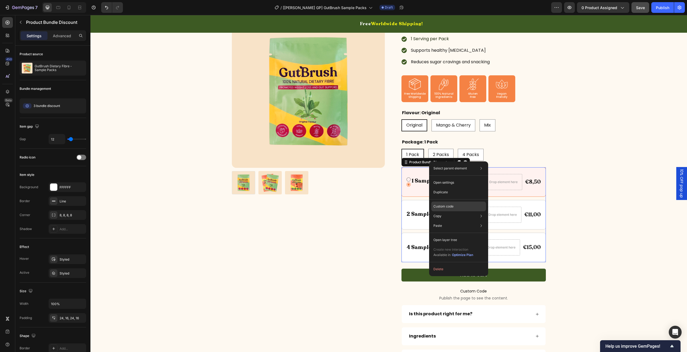
click at [449, 204] on p "Custom code" at bounding box center [443, 206] width 20 height 5
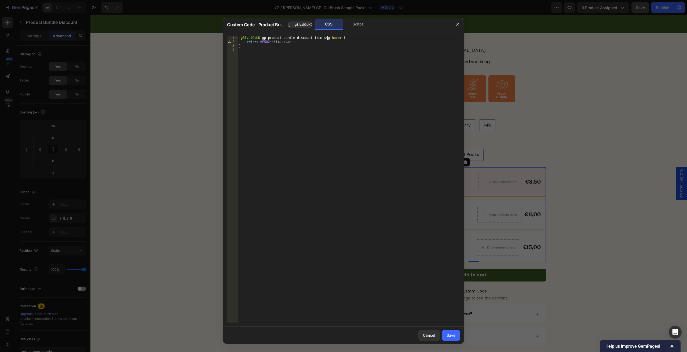
click at [326, 37] on div ".g3IvalOoKD gp-product-bundle-discount-item svg :hover { color : #F58244 !impor…" at bounding box center [349, 183] width 222 height 295
drag, startPoint x: 333, startPoint y: 37, endPoint x: 314, endPoint y: 36, distance: 18.5
click at [314, 36] on div ".g3IvalOoKD gp-product-bundle-discount-item svg :hover { color : #F58244 !impor…" at bounding box center [349, 183] width 222 height 295
drag, startPoint x: 293, startPoint y: 43, endPoint x: 245, endPoint y: 41, distance: 47.8
click at [245, 41] on div ".g3IvalOoKD gp-product-bundle-discount-item { color : #F58244 !important ; }" at bounding box center [349, 183] width 222 height 295
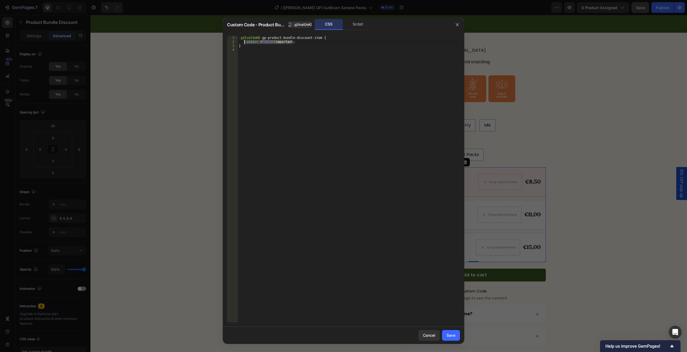
type textarea "color: #F58244 !important;"
click at [314, 40] on div ".g3IvalOoKD gp-product-bundle-discount-item { }" at bounding box center [349, 183] width 222 height 295
paste textarea "bundle-active"
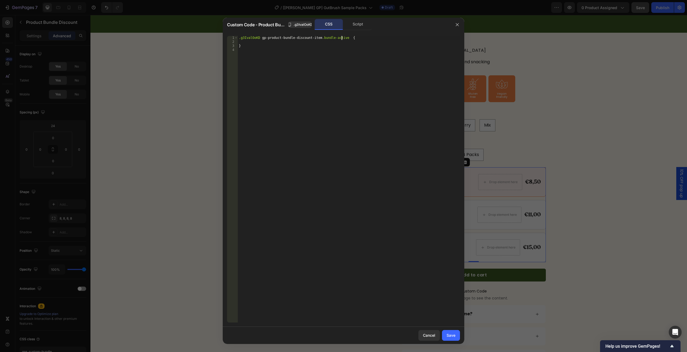
paste textarea "gps_icon"
type textarea ".g3IvalOoKD gp-product-bundle-discount-item.bundle-active .gps_icon-active {"
drag, startPoint x: 315, startPoint y: 38, endPoint x: 222, endPoint y: 37, distance: 93.1
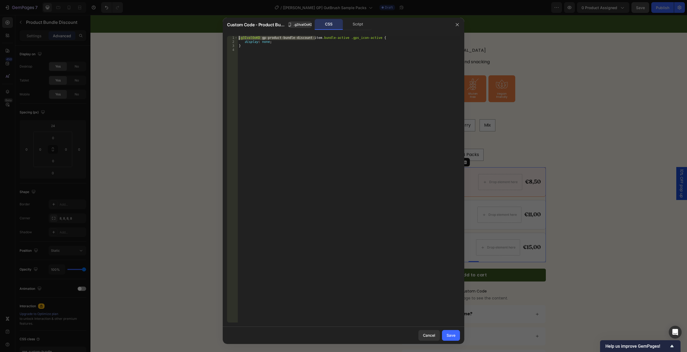
click at [222, 37] on div "Custom Code - Product Bundle Discount .g3IvalOoKD CSS Script display: none; 1 2…" at bounding box center [343, 176] width 687 height 352
click at [370, 38] on div ".g3IvalOoKD gp-product-bundle-discount-item .bundle-active .gps_icon-active { d…" at bounding box center [349, 183] width 222 height 295
paste textarea ".g3IvalOoKD gp-product-bundle-discount-item"
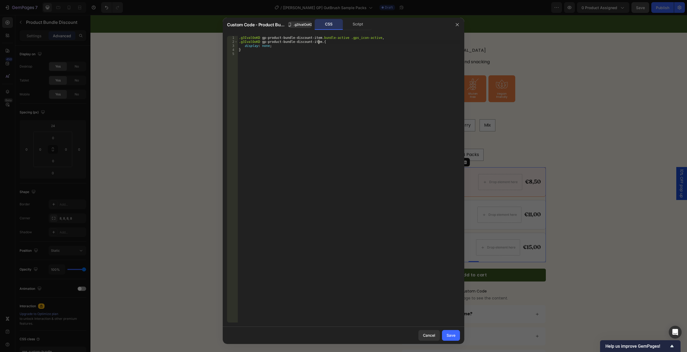
paste textarea ".g3IvalOoKD gp-product-bundle-discount-item"
paste textarea "gps_icon"
click at [266, 46] on div ".g3IvalOoKD gp-product-bundle-discount-item .bundle-active .gps_icon-active , .…" at bounding box center [349, 183] width 222 height 295
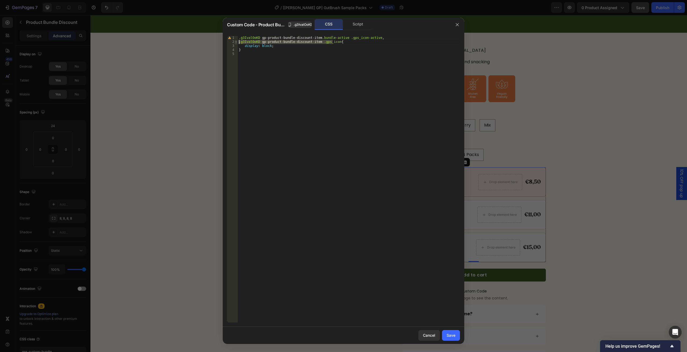
drag, startPoint x: 332, startPoint y: 41, endPoint x: 236, endPoint y: 43, distance: 95.8
click at [236, 43] on div "display: block; 1 2 3 4 5 .g3IvalOoKD gp-product-bundle-discount-item .bundle-a…" at bounding box center [343, 179] width 233 height 287
type textarea ".g3IvalOoKD gp-product-bundle-discount-item.bundle-active .gps_icon-active{"
click at [273, 57] on div ".g3IvalOoKD gp-product-bundle-discount-item .bundle-active .gps_icon-active { d…" at bounding box center [349, 183] width 222 height 295
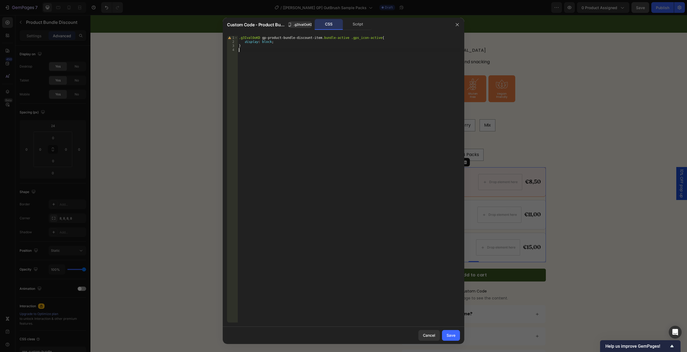
paste textarea "}"
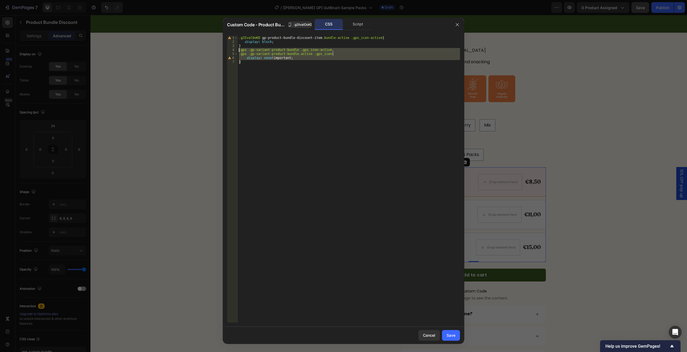
drag, startPoint x: 251, startPoint y: 64, endPoint x: 223, endPoint y: 50, distance: 31.1
click at [223, 50] on div "} 1 2 3 4 5 6 7 .g3IvalOoKD gp-product-bundle-discount-item .bundle-active .gps…" at bounding box center [344, 179] width 242 height 295
type textarea ".gps .gp-variant-product-bundle .gps_icon-active, .gps .gp-variant-product-bund…"
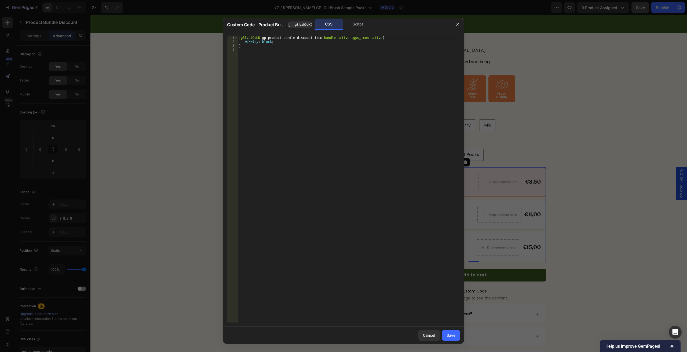
type textarea ".g3IvalOoKD gp-product-bundle-discount-item.bundle-active .gps_icon-active{"
paste textarea "}"
drag, startPoint x: 315, startPoint y: 53, endPoint x: 206, endPoint y: 55, distance: 108.7
click at [206, 55] on div "Custom Code - Product Bundle Discount .g3IvalOoKD CSS Script display: block !; …" at bounding box center [343, 176] width 687 height 352
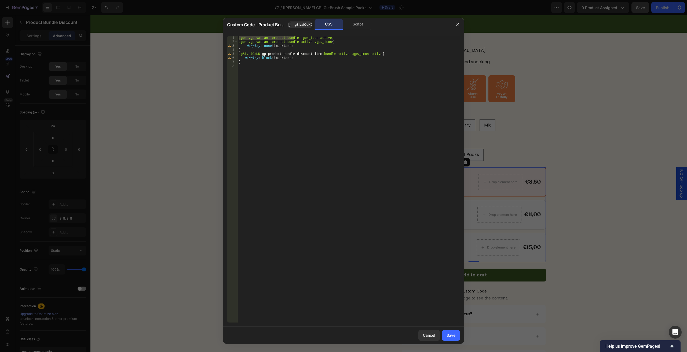
drag, startPoint x: 294, startPoint y: 38, endPoint x: 220, endPoint y: 38, distance: 74.6
click at [220, 38] on div "Custom Code - Product Bundle Discount .g3IvalOoKD CSS Script .g3IvalOoKD gp-pro…" at bounding box center [343, 176] width 687 height 352
paste textarea "3IvalOoKD gp-product-bundle-discount-item"
drag, startPoint x: 306, startPoint y: 41, endPoint x: 222, endPoint y: 42, distance: 84.0
click at [222, 42] on div "Custom Code - Product Bundle Discount .g3IvalOoKD CSS Script .g3IvalOoKD gp-pro…" at bounding box center [343, 176] width 687 height 352
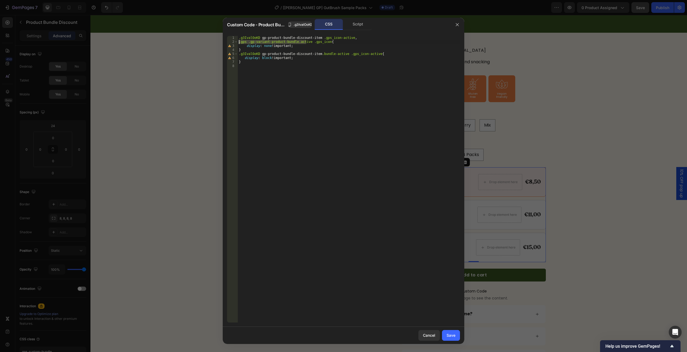
paste textarea "3IvalOoKD gp-product-bundle-discount-item"
click at [297, 45] on div ".g3IvalOoKD gp-product-bundle-discount-item .gps_icon-active , .gps .gp-variant…" at bounding box center [349, 183] width 222 height 295
drag, startPoint x: 294, startPoint y: 42, endPoint x: 224, endPoint y: 42, distance: 69.8
click at [224, 42] on div "display: none !important; 1 2 3 4 5 6 7 8 .g3IvalOoKD gp-product-bundle-discoun…" at bounding box center [344, 179] width 242 height 295
paste textarea "3IvalOoKD gp-product-bundle-discount-item"
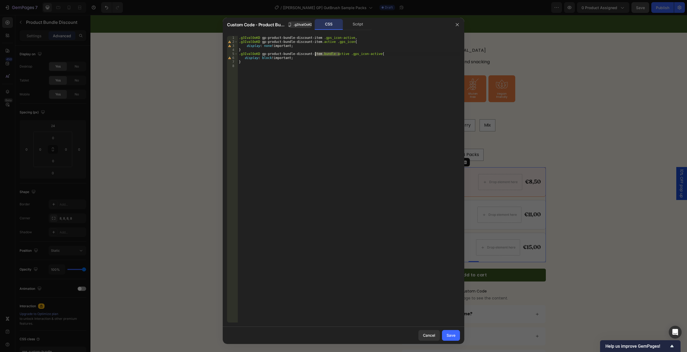
drag, startPoint x: 339, startPoint y: 53, endPoint x: 315, endPoint y: 53, distance: 24.7
click at [315, 53] on div ".g3IvalOoKD gp-product-bundle-discount-item .gps_icon-active , .g3IvalOoKD gp-p…" at bounding box center [349, 183] width 222 height 295
click at [319, 42] on div ".g3IvalOoKD gp-product-bundle-discount-item .gps_icon-active , .g3IvalOoKD gp-p…" at bounding box center [349, 183] width 222 height 295
paste textarea ".bundle-active"
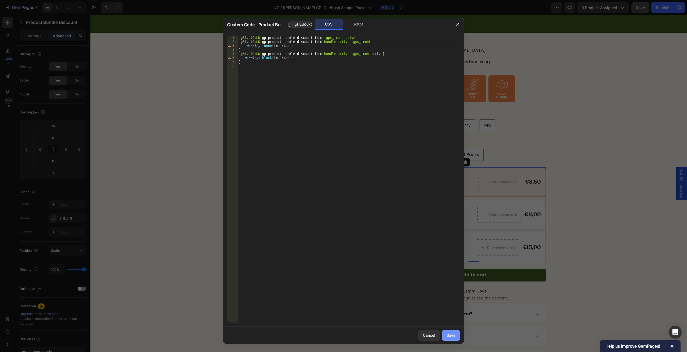
type textarea ".g3IvalOoKD gp-product-bundle-discount-item.bundle-active .gps_icon{"
click at [451, 335] on div "Save" at bounding box center [451, 336] width 9 height 6
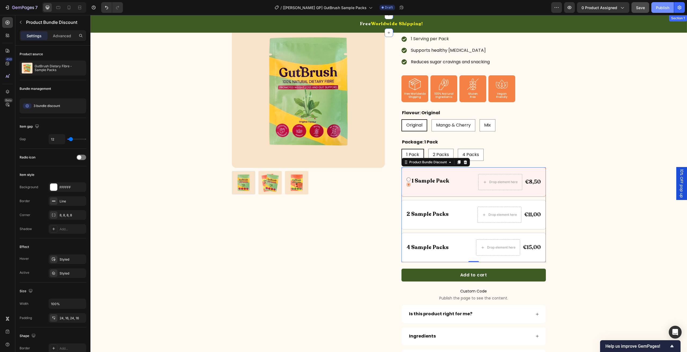
click at [659, 6] on div "Publish" at bounding box center [662, 8] width 13 height 6
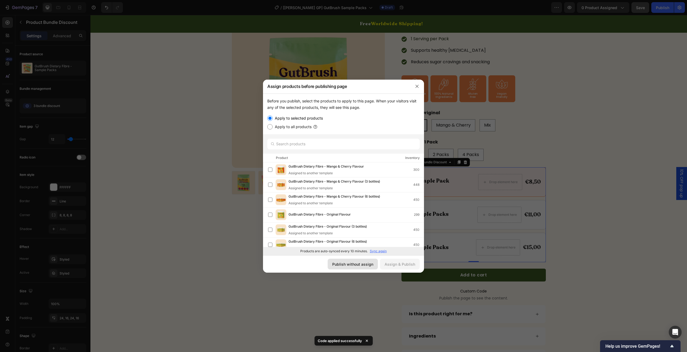
click at [367, 263] on div "Publish without assign" at bounding box center [352, 265] width 41 height 6
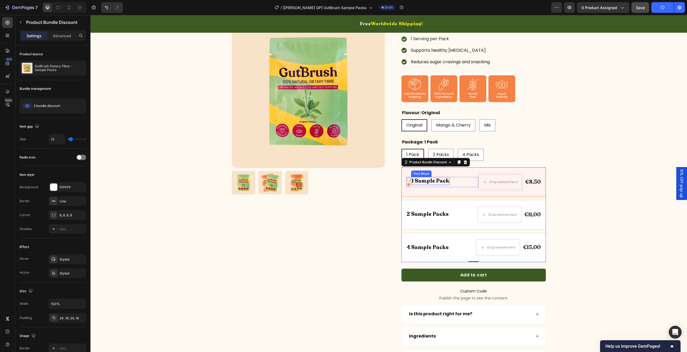
click at [412, 183] on p "1 Sample Pack" at bounding box center [431, 181] width 38 height 7
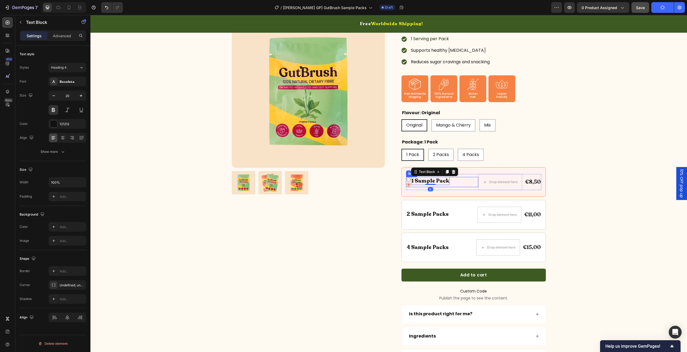
click at [418, 186] on div "1 Sample Pack Text Block 0" at bounding box center [430, 182] width 39 height 10
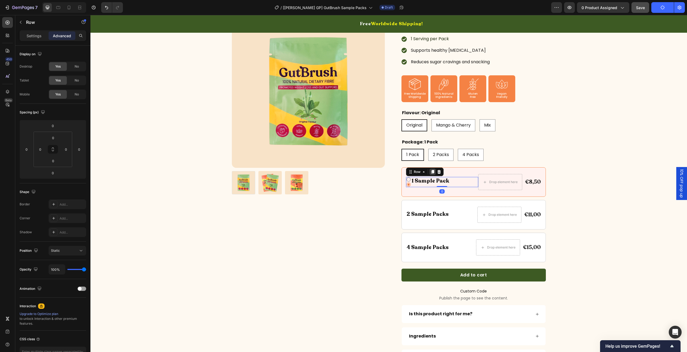
click at [431, 172] on icon at bounding box center [432, 172] width 3 height 4
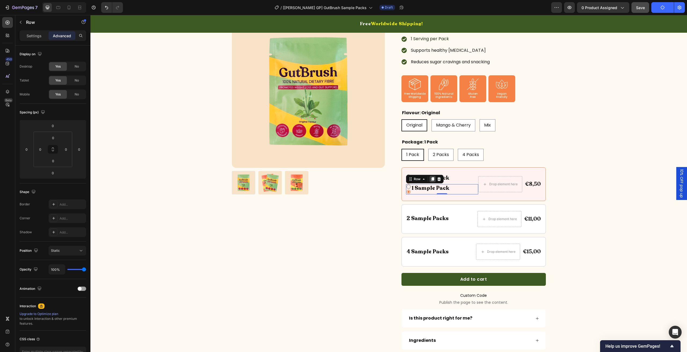
click at [430, 180] on icon at bounding box center [432, 179] width 4 height 4
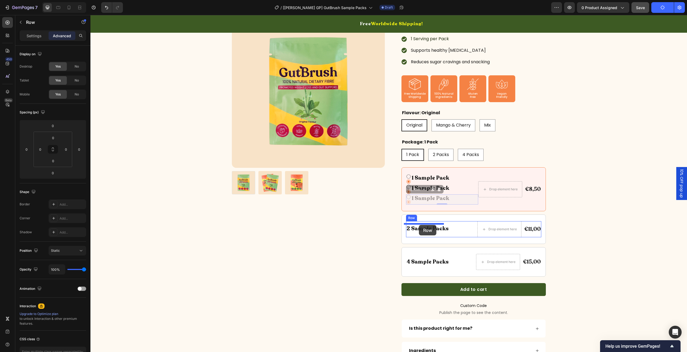
drag, startPoint x: 415, startPoint y: 190, endPoint x: 419, endPoint y: 225, distance: 35.1
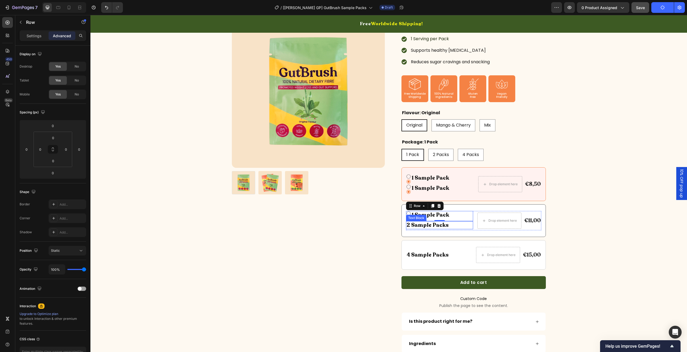
drag, startPoint x: 444, startPoint y: 225, endPoint x: 437, endPoint y: 224, distance: 6.8
click at [444, 224] on p "2 Sample Packs" at bounding box center [440, 225] width 66 height 7
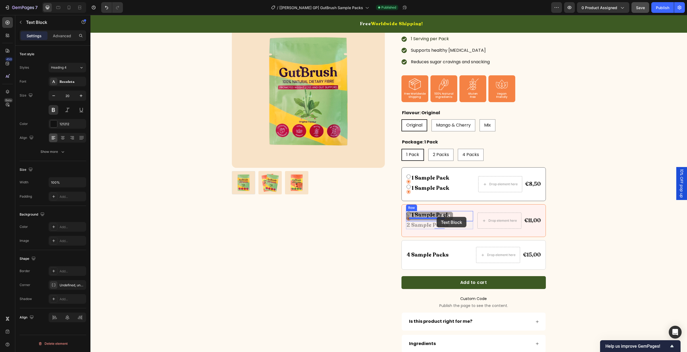
drag, startPoint x: 422, startPoint y: 217, endPoint x: 437, endPoint y: 217, distance: 14.8
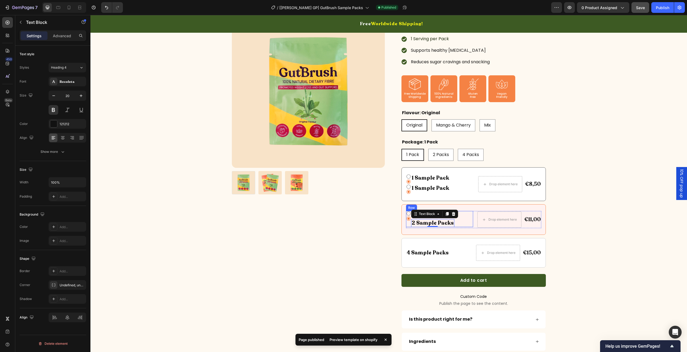
click at [456, 217] on div "Icon Icon 1 Sample Pack Text Block 2 Sample Packs Text Block 0 Row" at bounding box center [439, 219] width 67 height 16
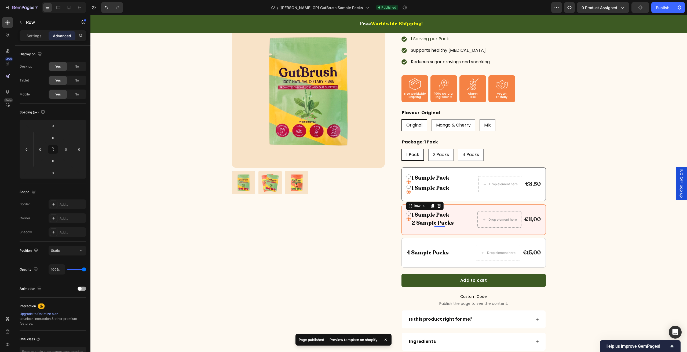
click at [446, 214] on p "1 Sample Pack" at bounding box center [433, 215] width 42 height 7
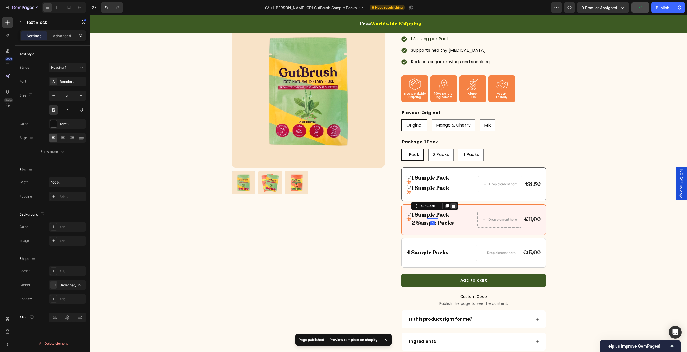
click at [452, 206] on icon at bounding box center [453, 206] width 3 height 4
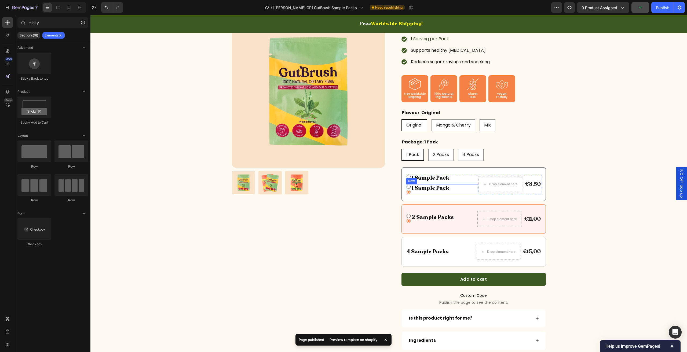
click at [450, 190] on div "Icon Icon 1 Sample Pack Text Block Row" at bounding box center [442, 189] width 72 height 10
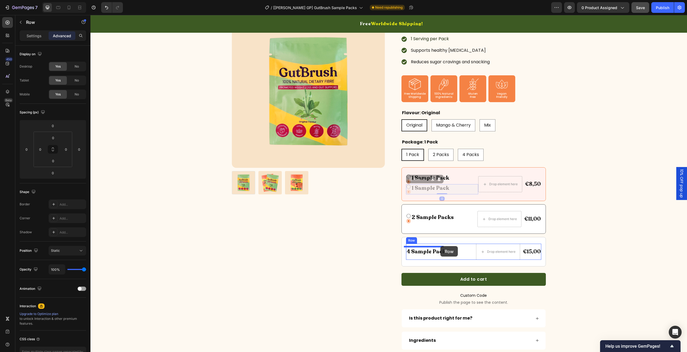
drag, startPoint x: 419, startPoint y: 180, endPoint x: 440, endPoint y: 246, distance: 69.9
type input "16"
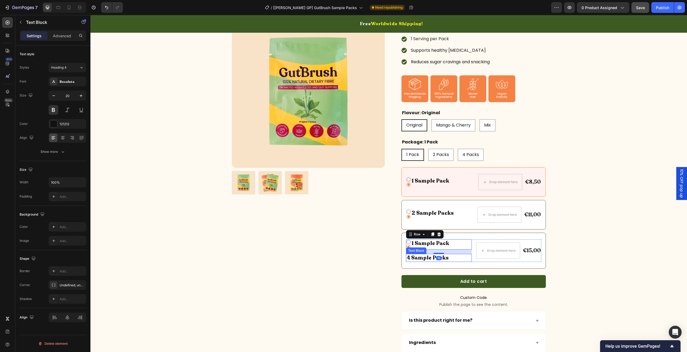
click at [454, 255] on p "4 Sample Packs" at bounding box center [439, 258] width 65 height 7
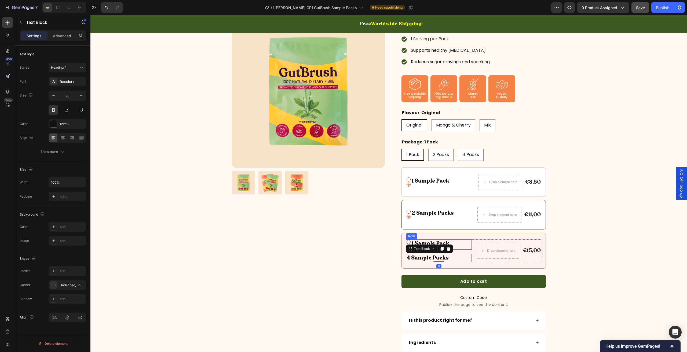
click at [452, 242] on div "Icon Icon 1 Sample Pack Text Block Row" at bounding box center [439, 245] width 66 height 10
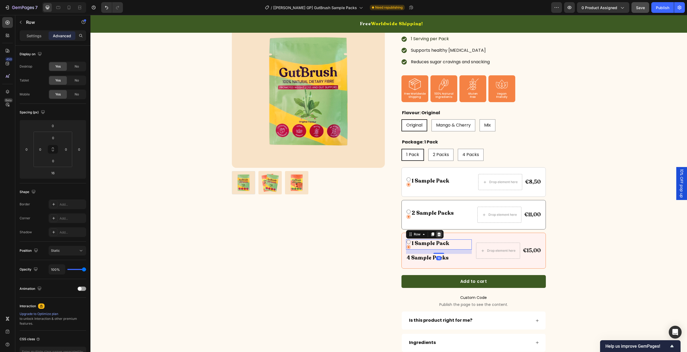
click at [438, 233] on icon at bounding box center [439, 234] width 4 height 4
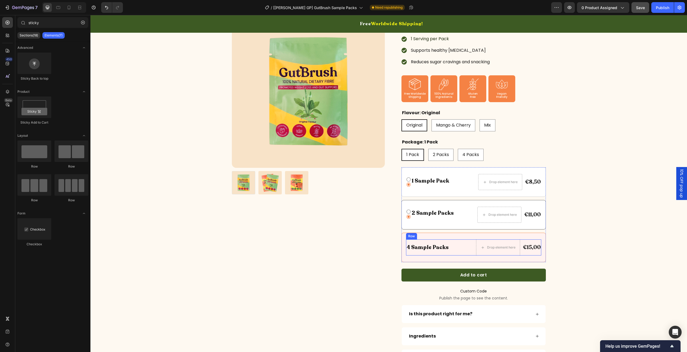
click at [452, 250] on div "4 Sample Packs Text Block Drop element here €15,00 Product Price Product Price …" at bounding box center [473, 248] width 135 height 16
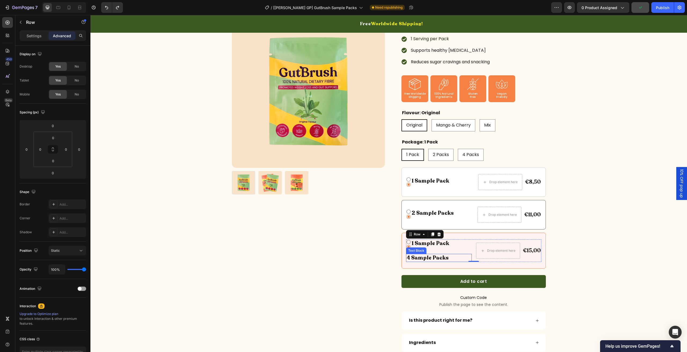
click at [444, 255] on p "4 Sample Packs" at bounding box center [439, 258] width 65 height 7
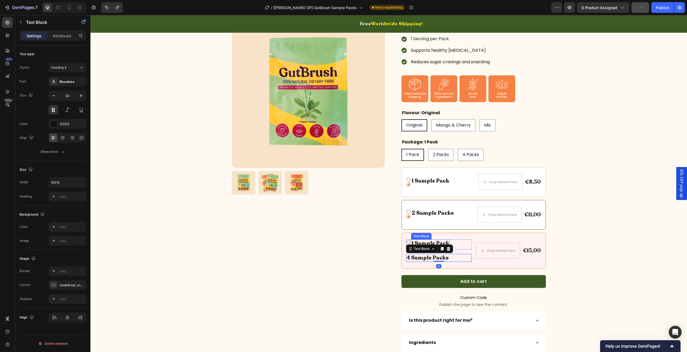
click at [438, 241] on p "1 Sample Pack" at bounding box center [431, 243] width 38 height 7
click at [451, 233] on icon at bounding box center [453, 234] width 4 height 4
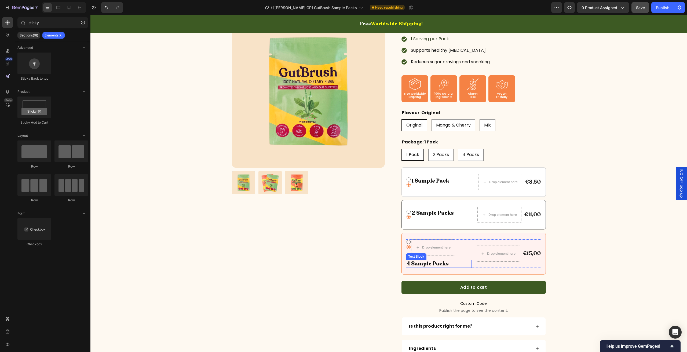
click at [436, 261] on p "4 Sample Packs" at bounding box center [439, 264] width 65 height 7
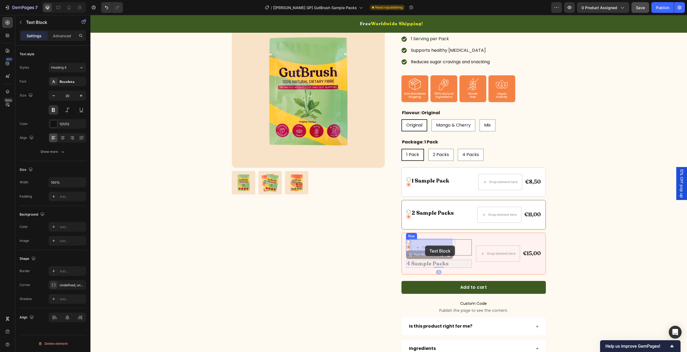
drag, startPoint x: 421, startPoint y: 254, endPoint x: 425, endPoint y: 246, distance: 8.8
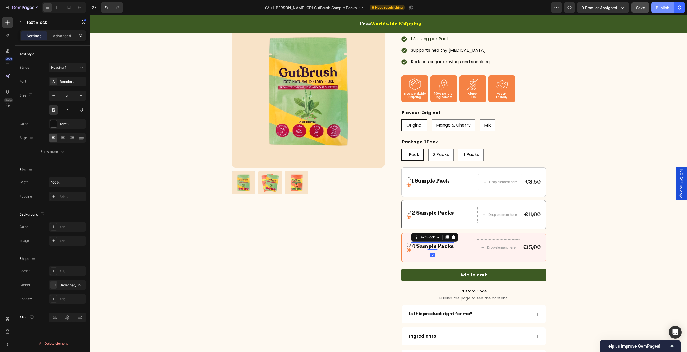
click at [663, 5] on div "Publish" at bounding box center [662, 8] width 13 height 6
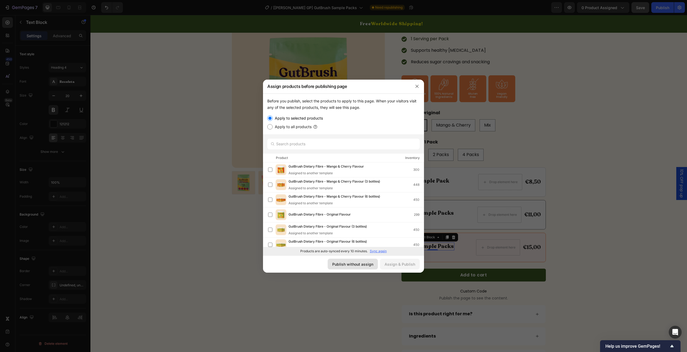
click at [360, 265] on div "Publish without assign" at bounding box center [352, 265] width 41 height 6
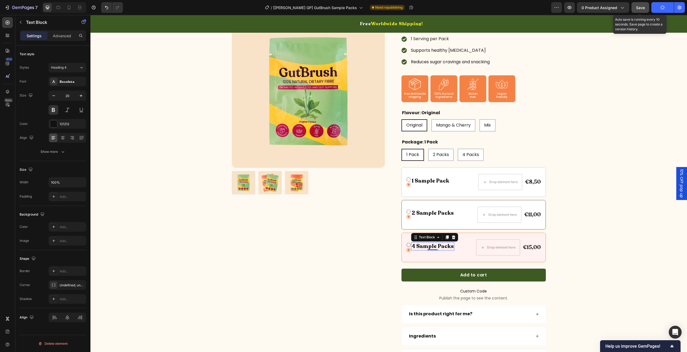
click at [638, 6] on span "Save" at bounding box center [640, 7] width 9 height 5
click at [461, 233] on div "Icon Icon 4 Sample Packs Text Block 0 Row Drop element here €15,00 Product Pric…" at bounding box center [473, 248] width 144 height 30
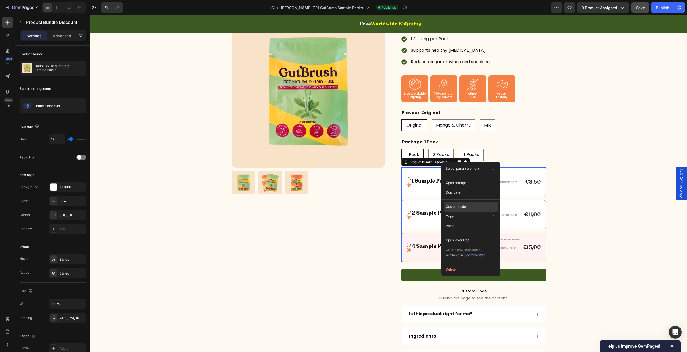
click at [461, 204] on div "Custom code" at bounding box center [471, 207] width 55 height 10
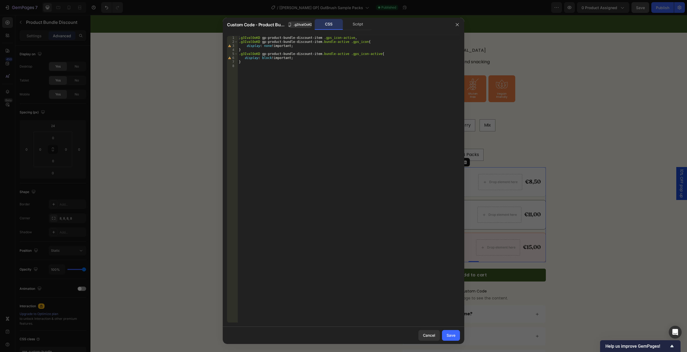
type textarea ".g3IvalOoKD gp-product-bundle-discount-item.bundle-active .gps_icon-active{"
drag, startPoint x: 314, startPoint y: 53, endPoint x: 225, endPoint y: 55, distance: 88.8
click at [225, 55] on div ".g3IvalOoKD gp-product-bundle-discount-item.bundle-active .gps_icon-active{ 1 2…" at bounding box center [344, 179] width 242 height 295
click at [256, 66] on div ".g3IvalOoKD gp-product-bundle-discount-item .gps_icon-active , .g3IvalOoKD gp-p…" at bounding box center [349, 183] width 222 height 295
paste textarea ".g3IvalOoKD gp-product-bundle-discount-item"
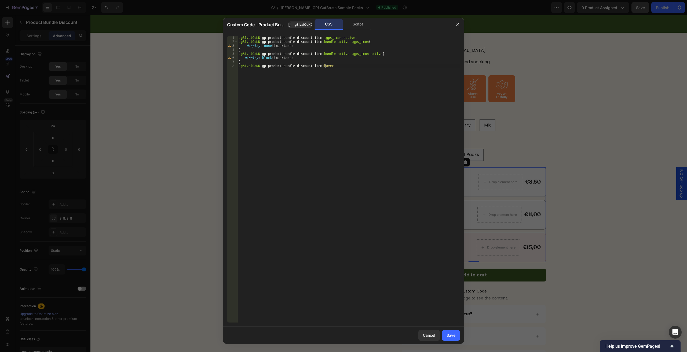
scroll to position [0, 7]
type textarea ".g3IvalOoKD gp-product-bundle-discount-item:hover {}"
click at [451, 333] on div "Save" at bounding box center [451, 336] width 9 height 6
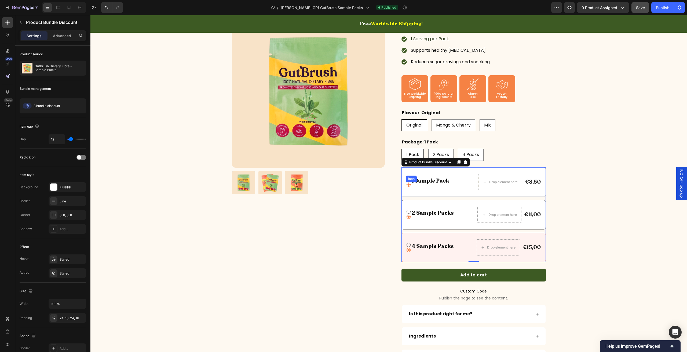
click at [407, 185] on div "Icon" at bounding box center [408, 184] width 5 height 5
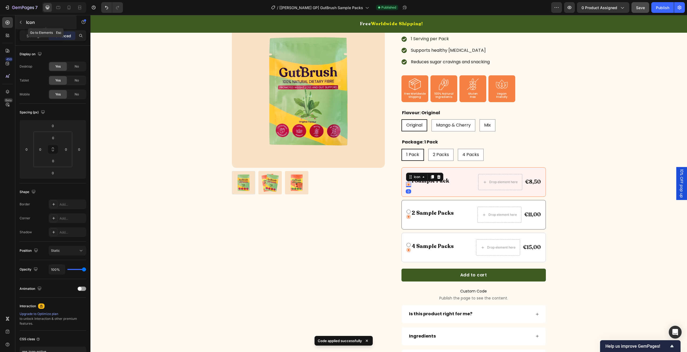
click at [32, 27] on div "Icon" at bounding box center [45, 22] width 61 height 14
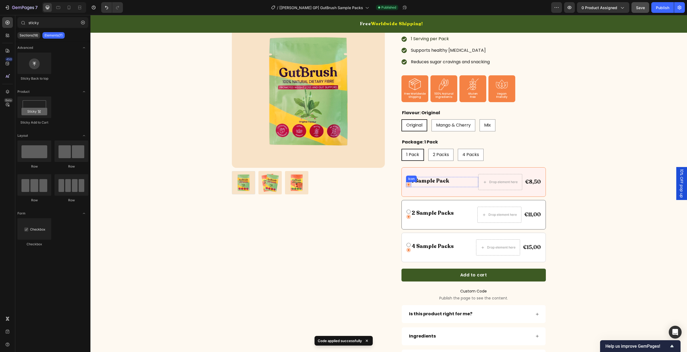
click at [406, 183] on icon at bounding box center [408, 184] width 5 height 5
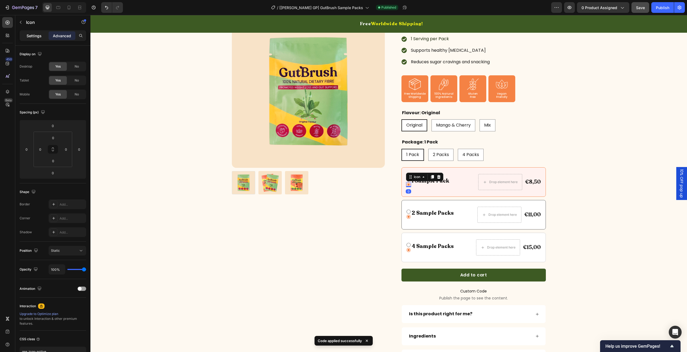
click at [31, 36] on p "Settings" at bounding box center [34, 36] width 15 height 6
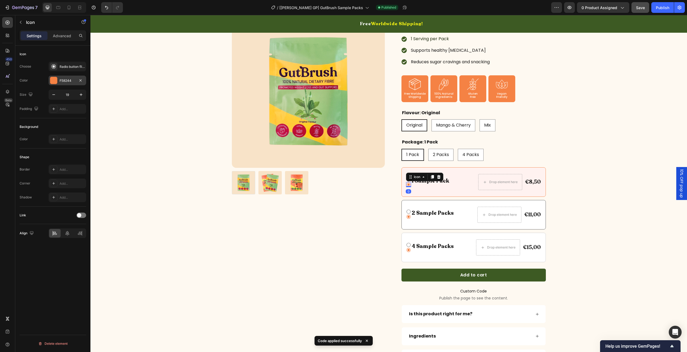
click at [69, 80] on div "F58244" at bounding box center [68, 80] width 16 height 5
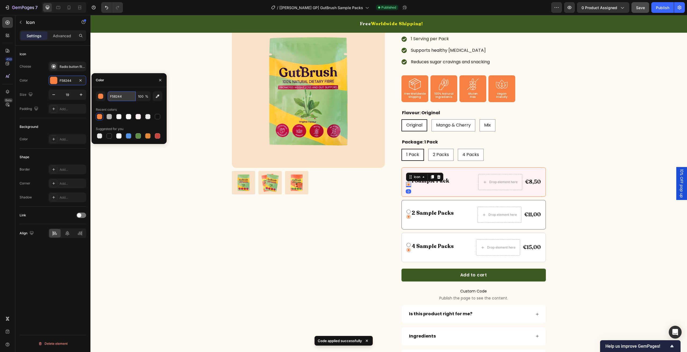
click at [122, 94] on input "F58244" at bounding box center [122, 97] width 28 height 10
click at [457, 169] on div "Icon Icon 0 1 Sample Pack Text Block Row Drop element here €8,50 Product Price …" at bounding box center [473, 182] width 144 height 30
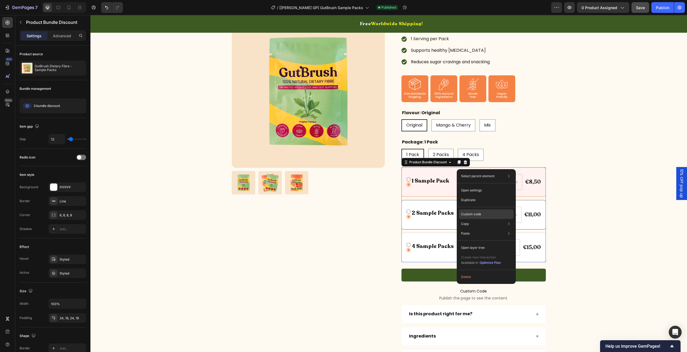
click at [474, 215] on p "Custom code" at bounding box center [471, 214] width 20 height 5
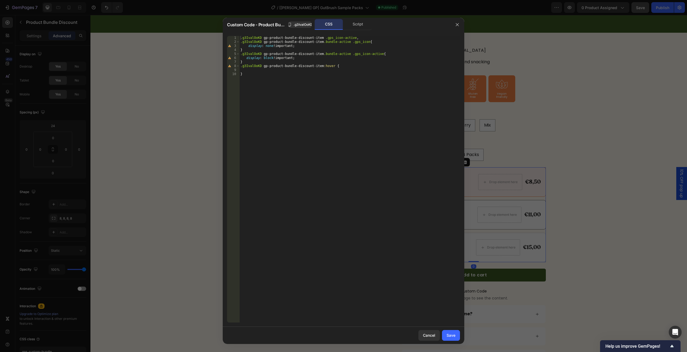
click at [319, 72] on div ".g3IvalOoKD gp-product-bundle-discount-item .gps_icon-active , .g3IvalOoKD gp-p…" at bounding box center [349, 183] width 221 height 295
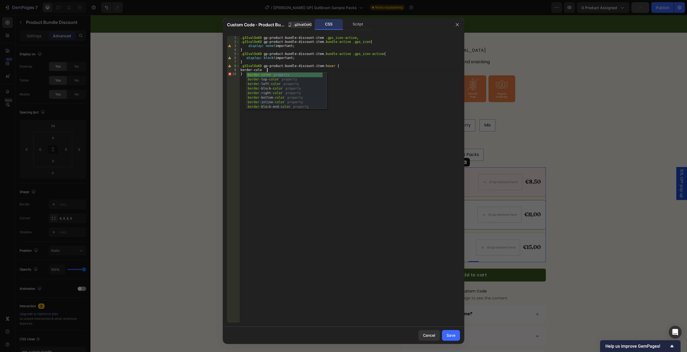
scroll to position [0, 2]
paste textarea "F58244"
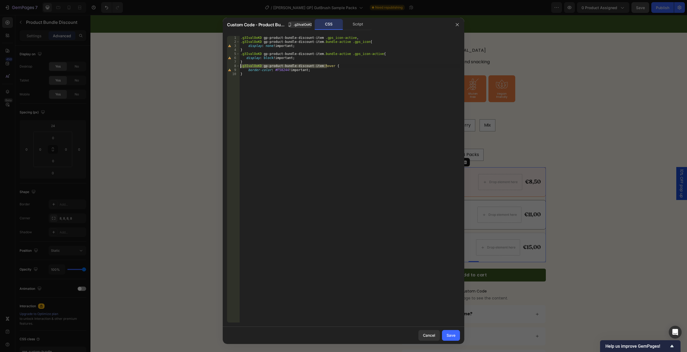
drag, startPoint x: 328, startPoint y: 65, endPoint x: 233, endPoint y: 67, distance: 94.8
click at [233, 67] on div "border-color: #F58244 !; 1 2 3 4 5 6 7 8 9 10 .g3IvalOoKD gp-product-bundle-dis…" at bounding box center [343, 179] width 233 height 287
click at [248, 78] on div ".g3IvalOoKD gp-product-bundle-discount-item .gps_icon-active , .g3IvalOoKD gp-p…" at bounding box center [349, 183] width 221 height 295
type textarea "}"
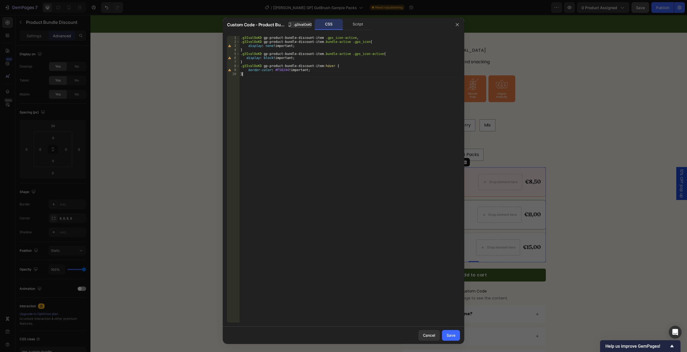
paste textarea ".g3IvalOoKD gp-product-bundle-discount-item:hover"
drag, startPoint x: 344, startPoint y: 55, endPoint x: 371, endPoint y: 55, distance: 27.1
click at [371, 55] on div ".g3IvalOoKD gp-product-bundle-discount-item .gps_icon-active , .g3IvalOoKD gp-p…" at bounding box center [349, 183] width 221 height 295
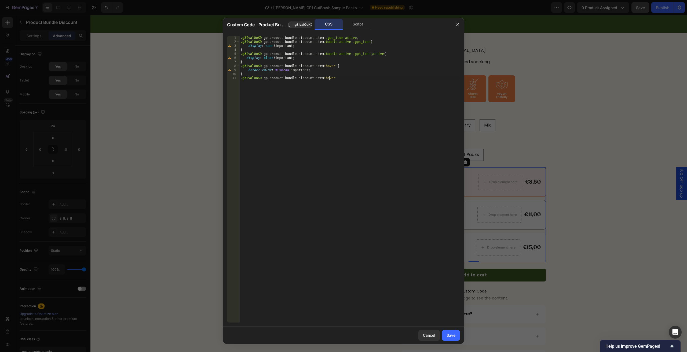
click at [348, 80] on div ".g3IvalOoKD gp-product-bundle-discount-item .gps_icon-active , .g3IvalOoKD gp-p…" at bounding box center [349, 183] width 221 height 295
type textarea ".g3IvalOoKD gp-product-bundle-discount-item:hover"
drag, startPoint x: 330, startPoint y: 78, endPoint x: 239, endPoint y: 78, distance: 90.7
click at [239, 78] on div ".g3IvalOoKD gp-product-bundle-discount-item:hover 1 2 3 4 5 6 7 8 9 10 11 .g3Iv…" at bounding box center [343, 179] width 233 height 287
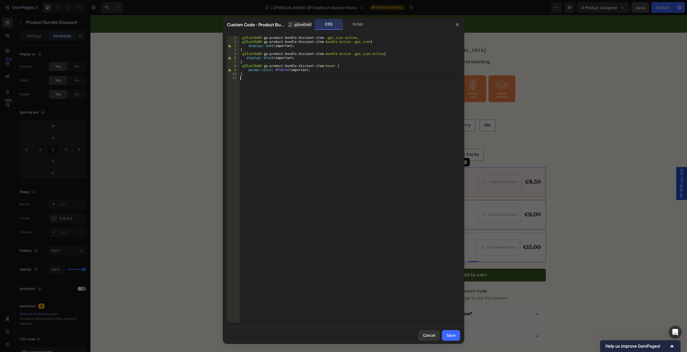
click at [370, 54] on div ".g3IvalOoKD gp-product-bundle-discount-item .gps_icon-active , .g3IvalOoKD gp-p…" at bounding box center [349, 183] width 221 height 295
paste textarea ".gps_icon-active"
paste textarea ".g3IvalOoKD gp-product-bundle-discount-item:hover"
drag, startPoint x: 343, startPoint y: 55, endPoint x: 371, endPoint y: 54, distance: 27.9
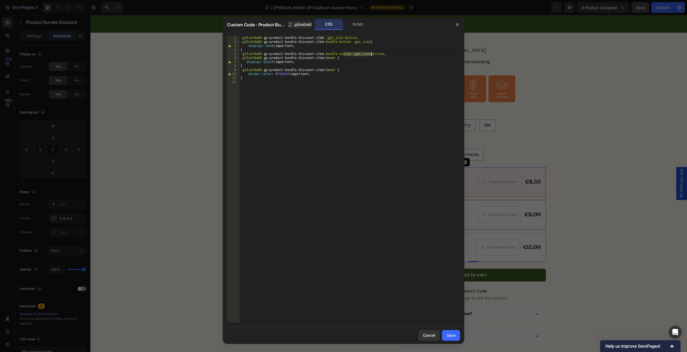
click at [371, 54] on div ".g3IvalOoKD gp-product-bundle-discount-item .gps_icon-active , .g3IvalOoKD gp-p…" at bounding box center [349, 183] width 221 height 295
click at [329, 58] on div ".g3IvalOoKD gp-product-bundle-discount-item .gps_icon-active , .g3IvalOoKD gp-p…" at bounding box center [349, 183] width 221 height 295
paste textarea ".gps_icon-active"
drag, startPoint x: 328, startPoint y: 57, endPoint x: 235, endPoint y: 59, distance: 92.6
click at [235, 59] on div ".g3IvalOoKD gp-product-bundle-discount-item:hover .gps_icon-active{ 1 2 3 4 5 6…" at bounding box center [343, 179] width 233 height 287
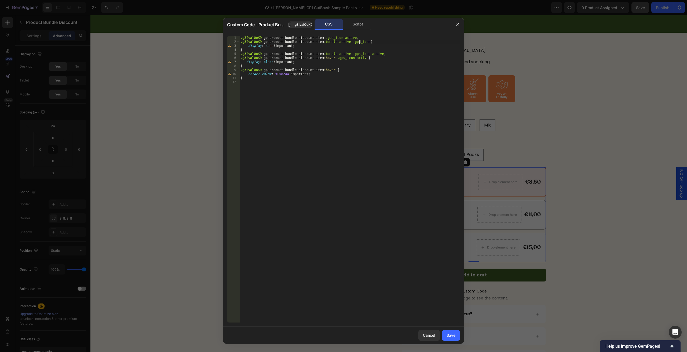
click at [360, 42] on div ".g3IvalOoKD gp-product-bundle-discount-item .gps_icon-active , .g3IvalOoKD gp-p…" at bounding box center [349, 183] width 221 height 295
paste textarea ".g3IvalOoKD gp-product-bundle-discount-item:hover"
drag, startPoint x: 343, startPoint y: 42, endPoint x: 359, endPoint y: 42, distance: 15.6
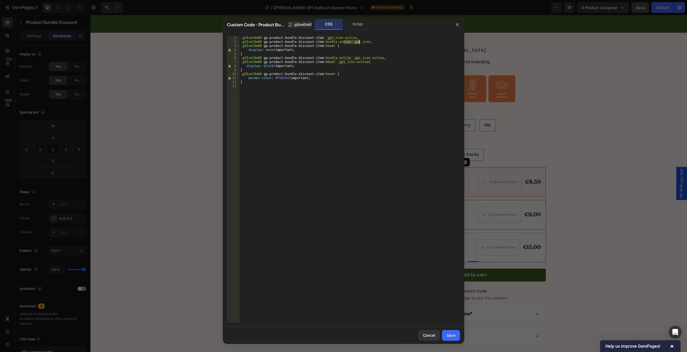
click at [359, 42] on div ".g3IvalOoKD gp-product-bundle-discount-item .gps_icon-active , .g3IvalOoKD gp-p…" at bounding box center [349, 183] width 221 height 295
click at [329, 46] on div ".g3IvalOoKD gp-product-bundle-discount-item .gps_icon-active , .g3IvalOoKD gp-p…" at bounding box center [349, 183] width 221 height 295
paste textarea ".gps_icon"
type textarea ".g3IvalOoKD gp-product-bundle-discount-item:hover .gps_icon{"
click at [458, 334] on button "Save" at bounding box center [451, 335] width 18 height 11
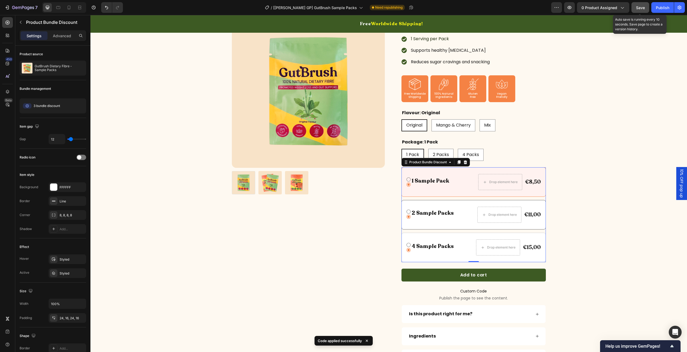
click at [647, 8] on button "Save" at bounding box center [640, 7] width 18 height 11
click at [424, 161] on div "Product Bundle Discount" at bounding box center [428, 162] width 40 height 5
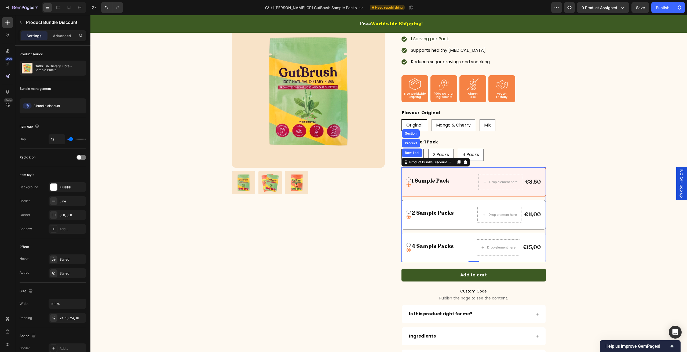
click at [422, 165] on div "Product Bundle Discount Row 1 col Product Section" at bounding box center [435, 162] width 68 height 9
click at [407, 179] on icon at bounding box center [408, 179] width 5 height 5
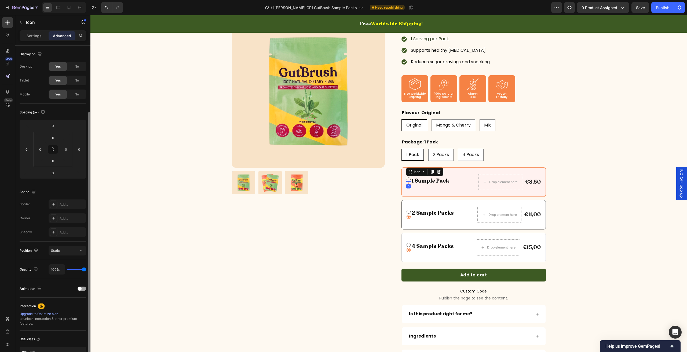
scroll to position [35, 0]
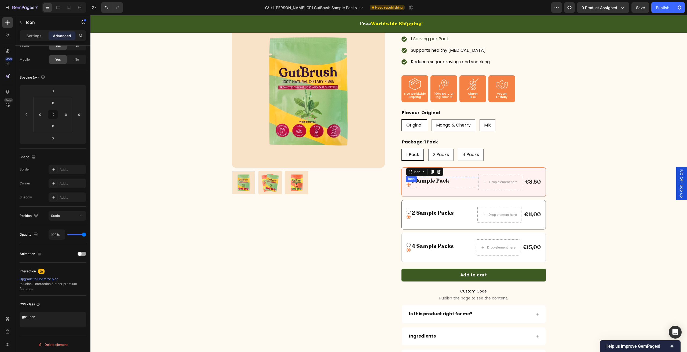
click at [406, 183] on icon at bounding box center [408, 185] width 4 height 4
click at [448, 168] on div "Icon Icon 0 1 Sample Pack Text Block Row Drop element here €8,50 Product Price …" at bounding box center [473, 182] width 144 height 30
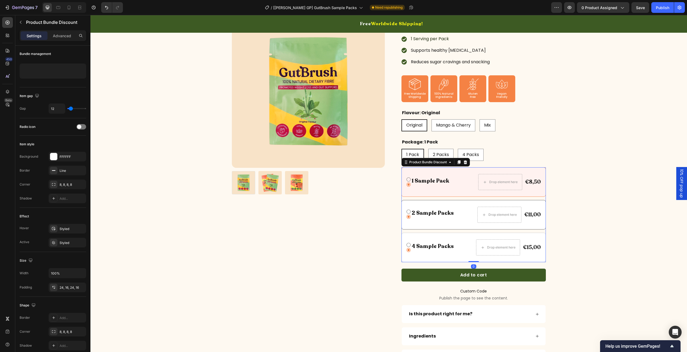
scroll to position [0, 0]
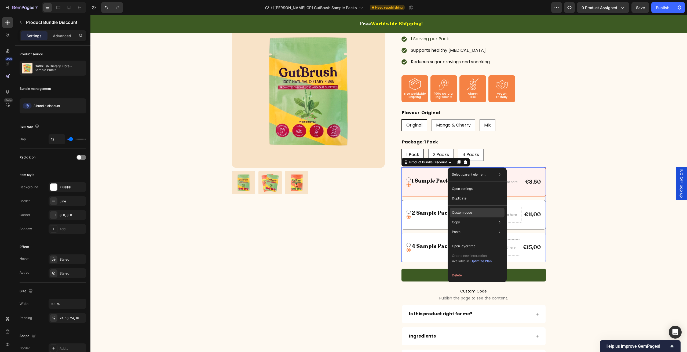
click at [463, 208] on div "Custom code" at bounding box center [477, 213] width 55 height 10
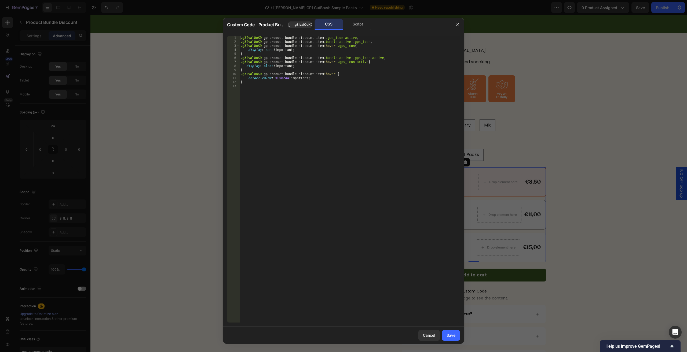
click at [326, 125] on div ".g3IvalOoKD gp-product-bundle-discount-item .gps_icon-active , .g3IvalOoKD gp-p…" at bounding box center [349, 183] width 221 height 295
click at [342, 24] on div "CSS" at bounding box center [329, 24] width 28 height 11
click at [346, 23] on div "Script" at bounding box center [358, 24] width 28 height 11
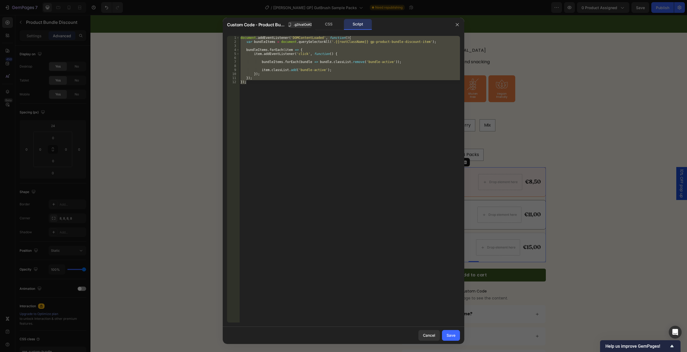
click at [325, 165] on div "document . addEventListener ( 'DOMContentLoaded' , function ( ) { var bundleIte…" at bounding box center [349, 179] width 221 height 287
type textarea "});"
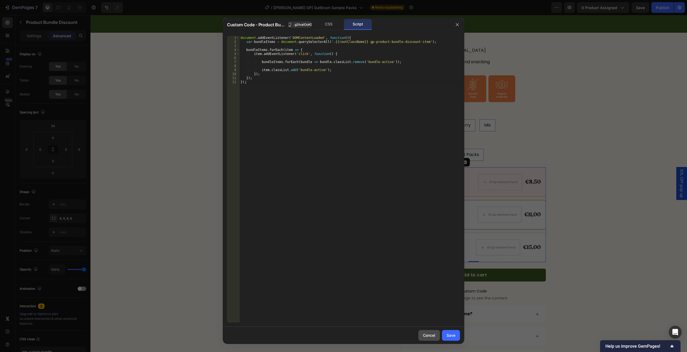
click at [431, 336] on div "Cancel" at bounding box center [429, 336] width 12 height 6
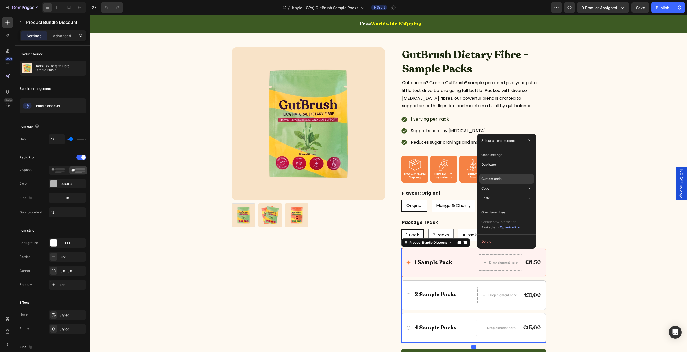
click at [499, 178] on p "Custom code" at bounding box center [491, 179] width 20 height 5
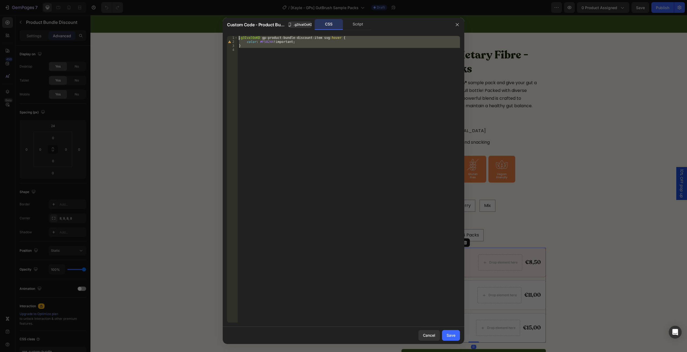
drag, startPoint x: 263, startPoint y: 50, endPoint x: 217, endPoint y: 34, distance: 49.0
click at [217, 34] on div "Custom Code - Product Bundle Discount .g3IvalOoKD CSS Script 1 2 3 4 .g3IvalOoK…" at bounding box center [343, 176] width 687 height 352
type textarea ".g3IvalOoKD gp-product-bundle-discount-item svg:hover { color: #F58244 !importa…"
